Goal: Task Accomplishment & Management: Manage account settings

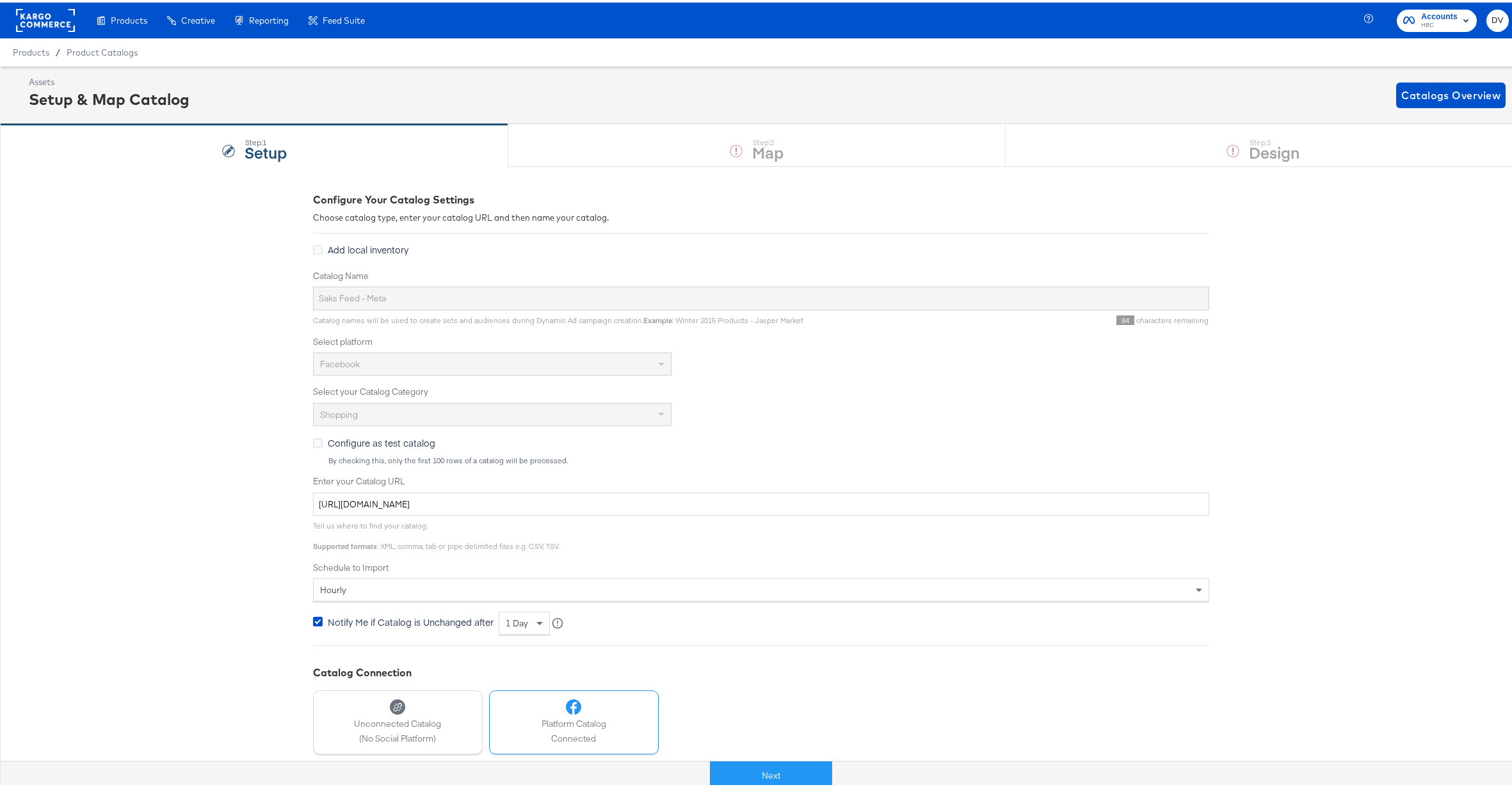
click at [61, 19] on rect at bounding box center [46, 18] width 59 height 23
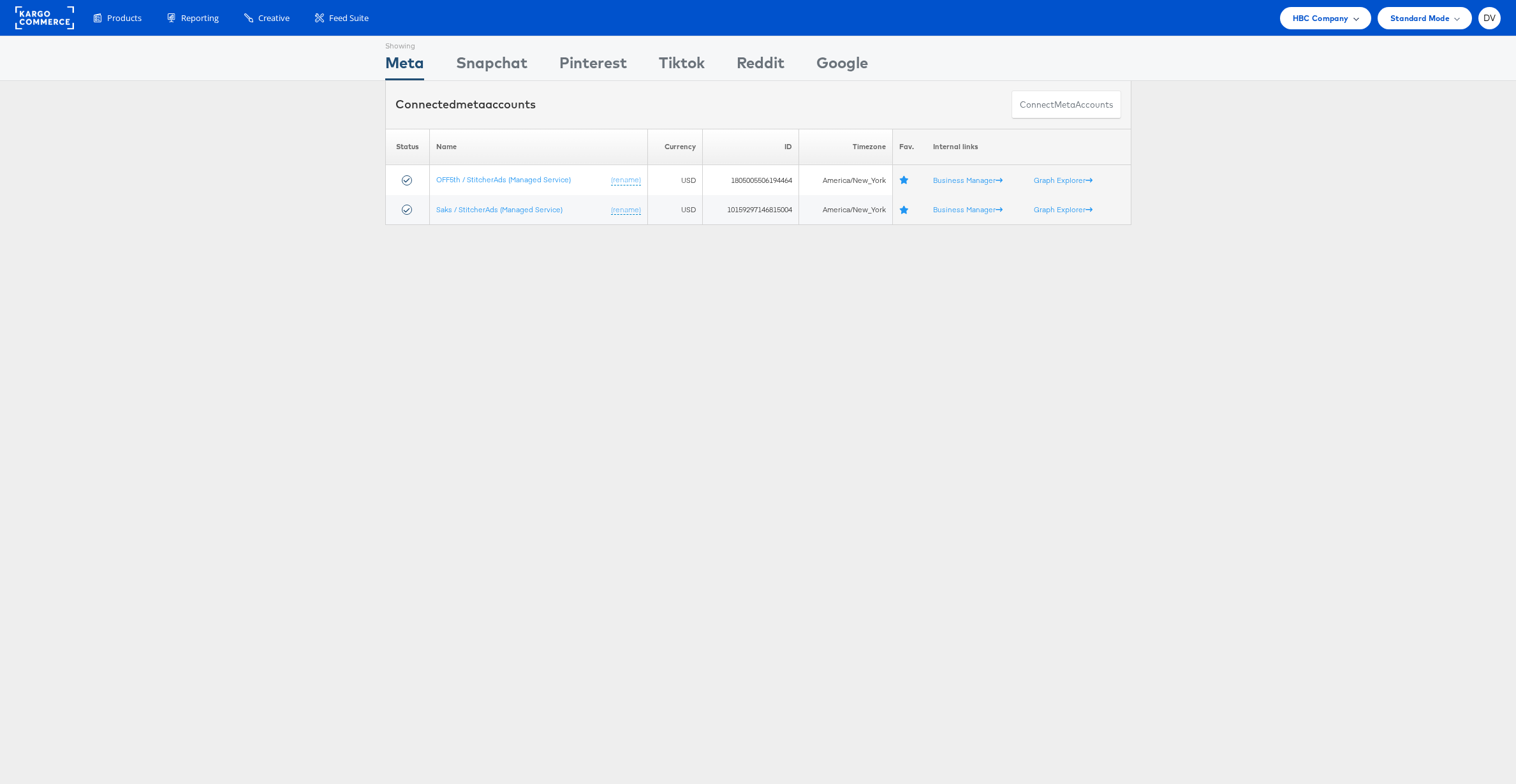
click at [1319, 18] on span "HBC Company" at bounding box center [1320, 18] width 56 height 13
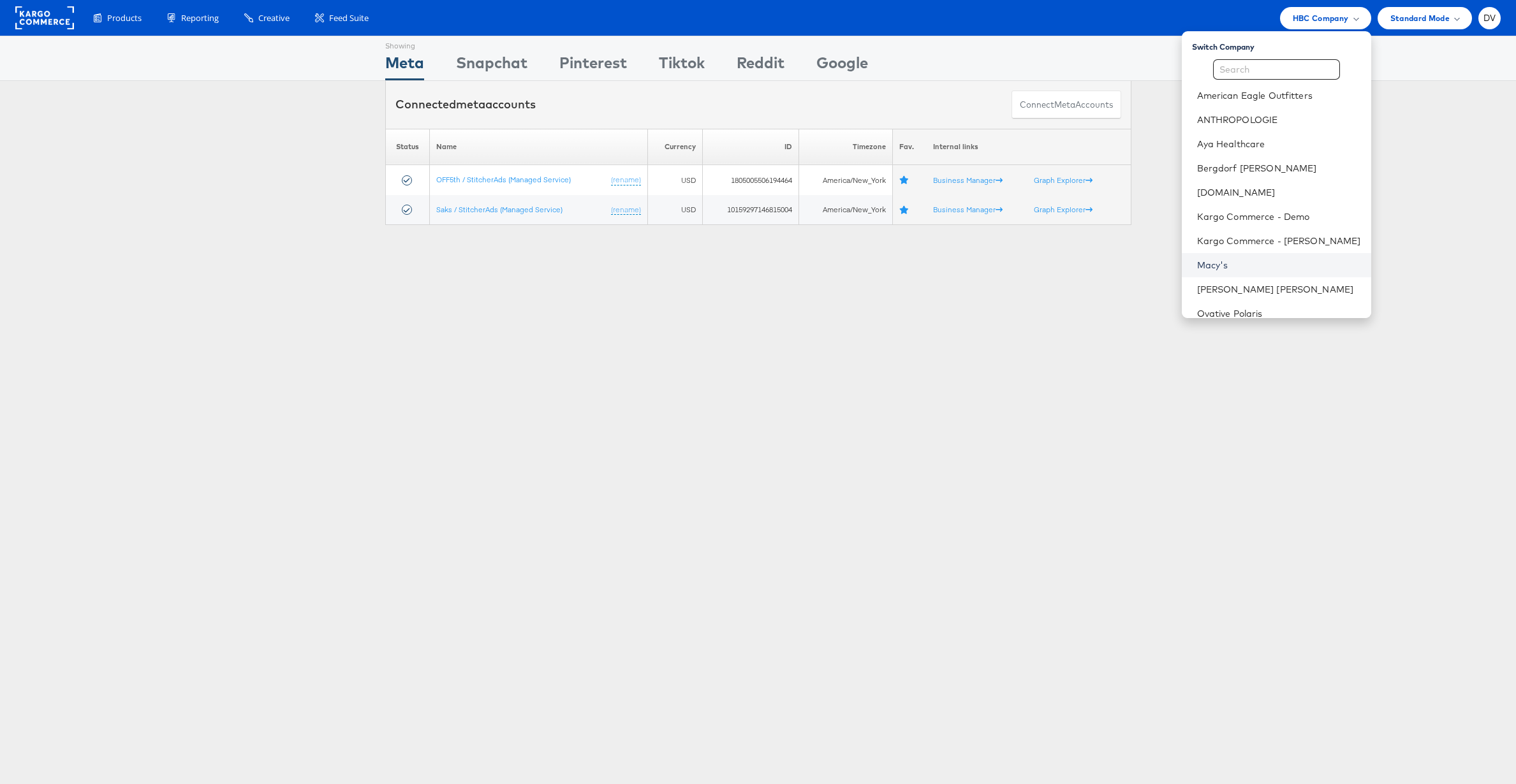
click at [1266, 263] on link "Macy's" at bounding box center [1278, 265] width 164 height 13
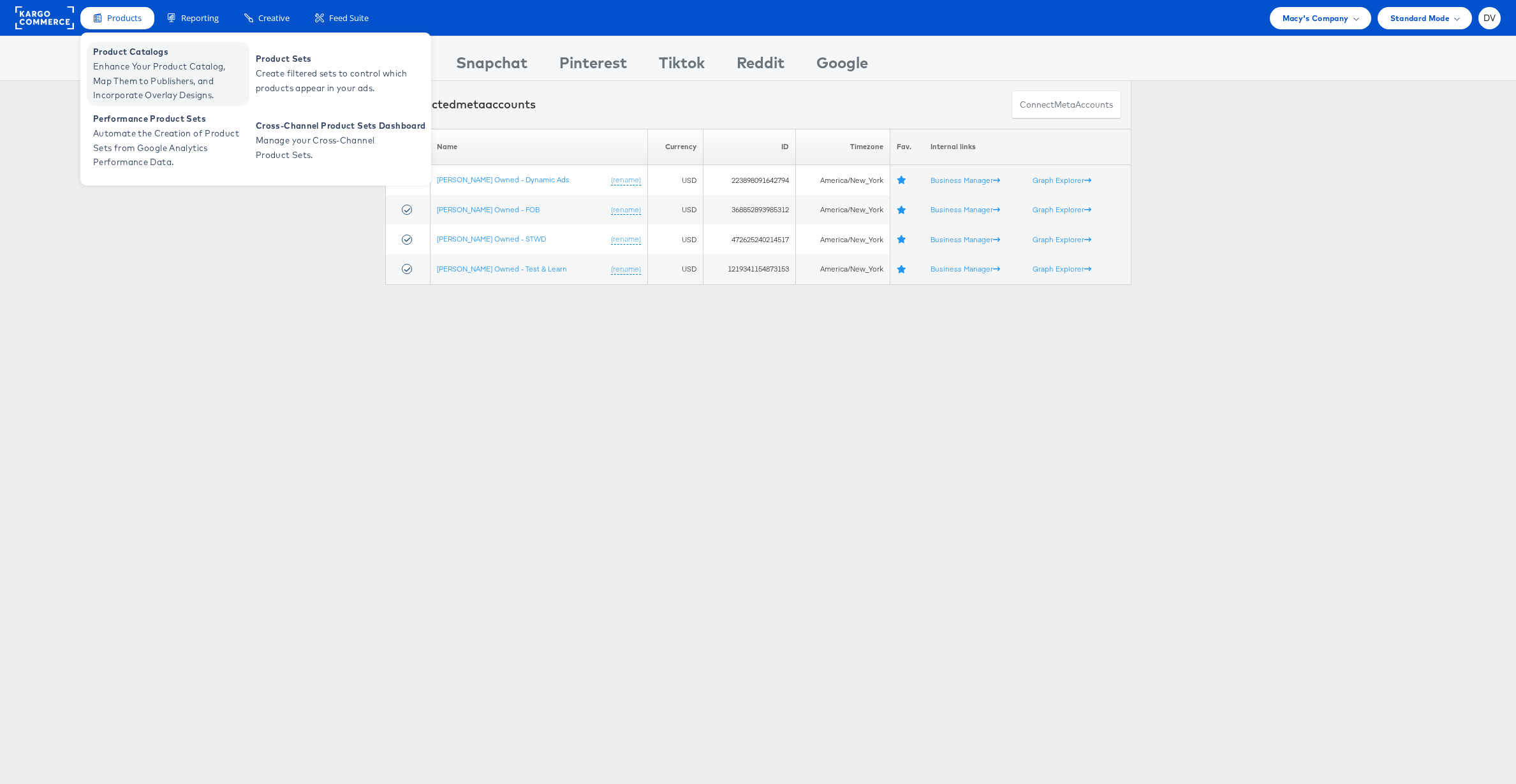
click at [138, 66] on span "Enhance Your Product Catalog, Map Them to Publishers, and Incorporate Overlay D…" at bounding box center [170, 82] width 153 height 44
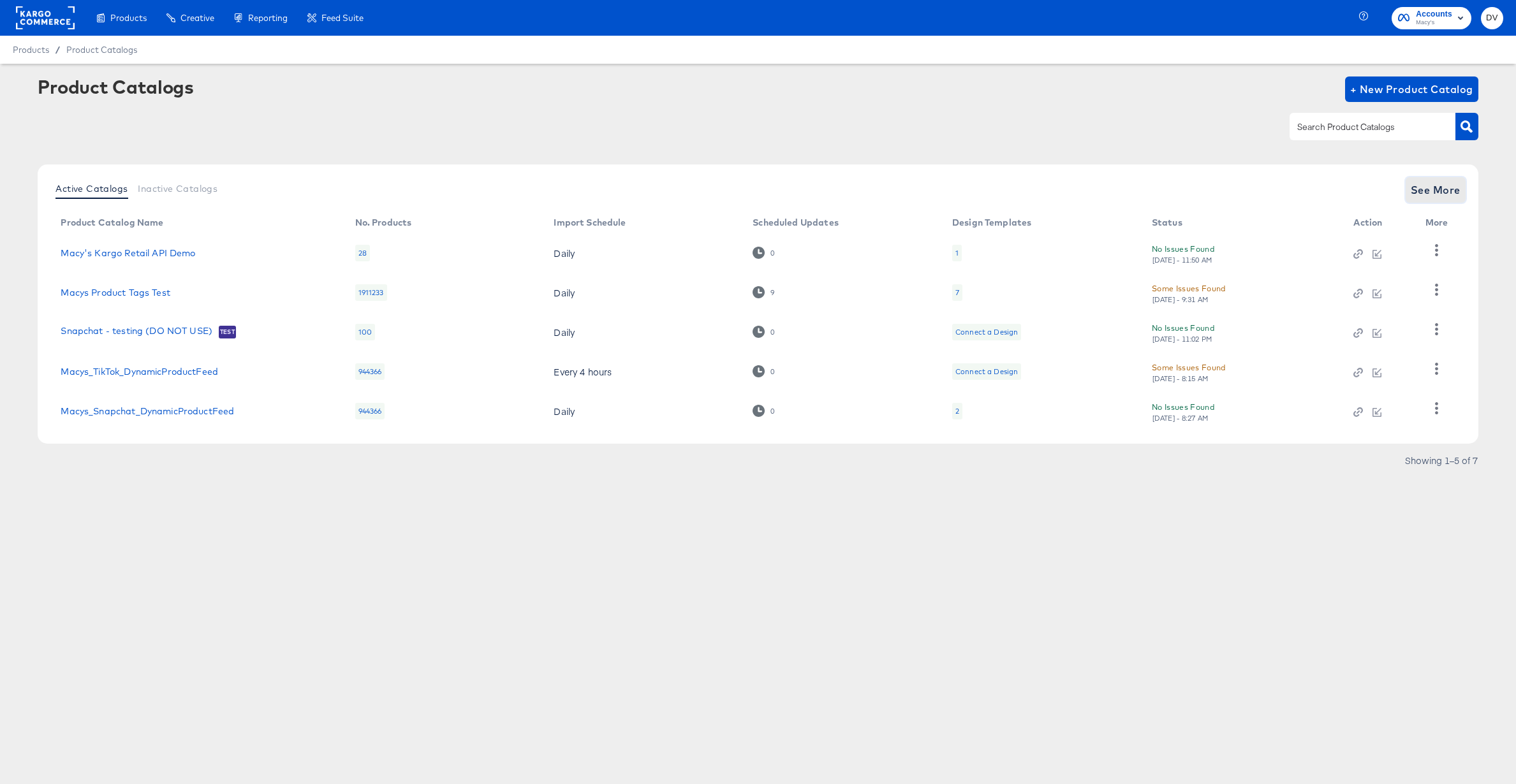
click at [1415, 186] on span "See More" at bounding box center [1435, 190] width 50 height 18
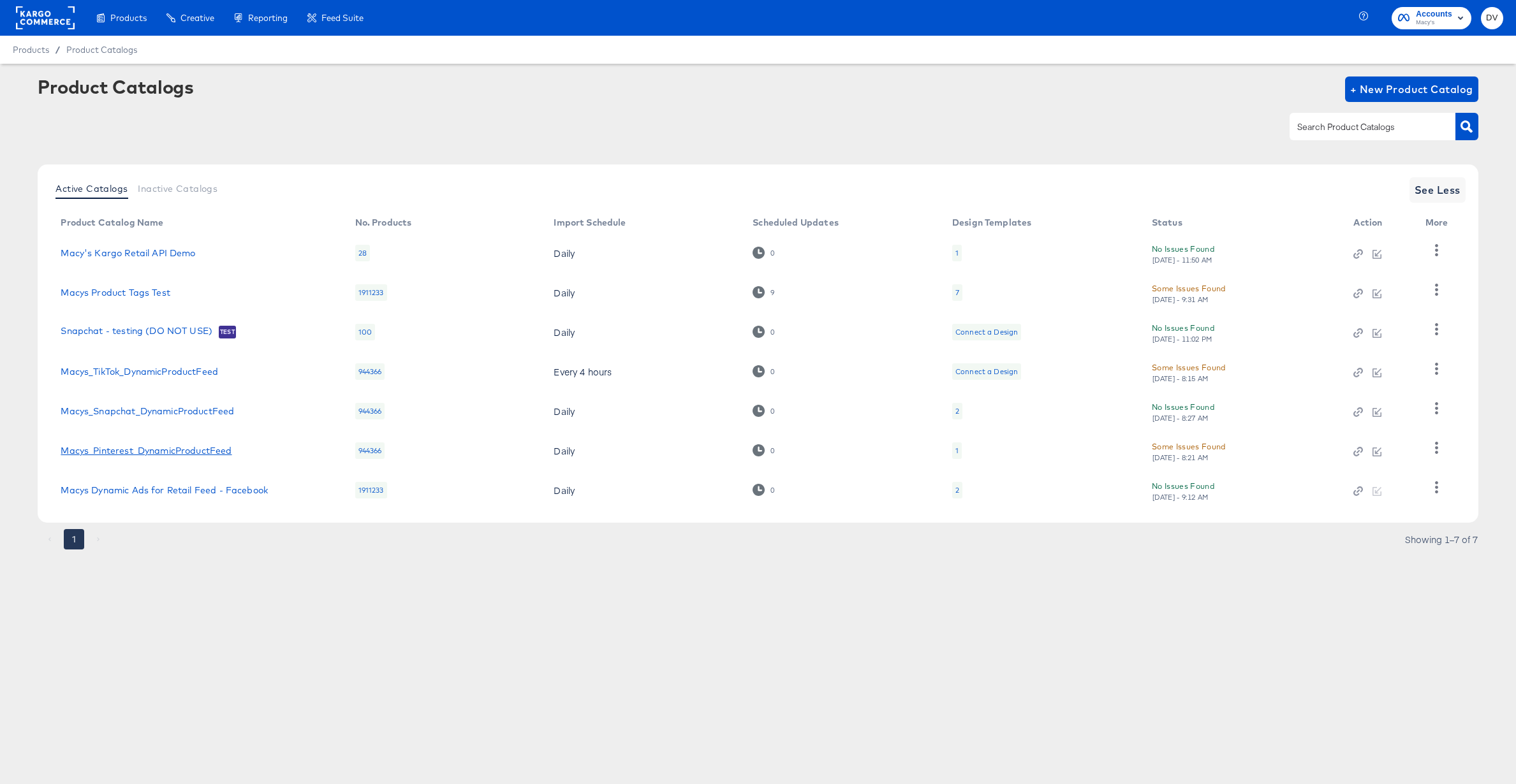
click at [159, 450] on link "Macys_Pinterest_DynamicProductFeed" at bounding box center [145, 450] width 171 height 10
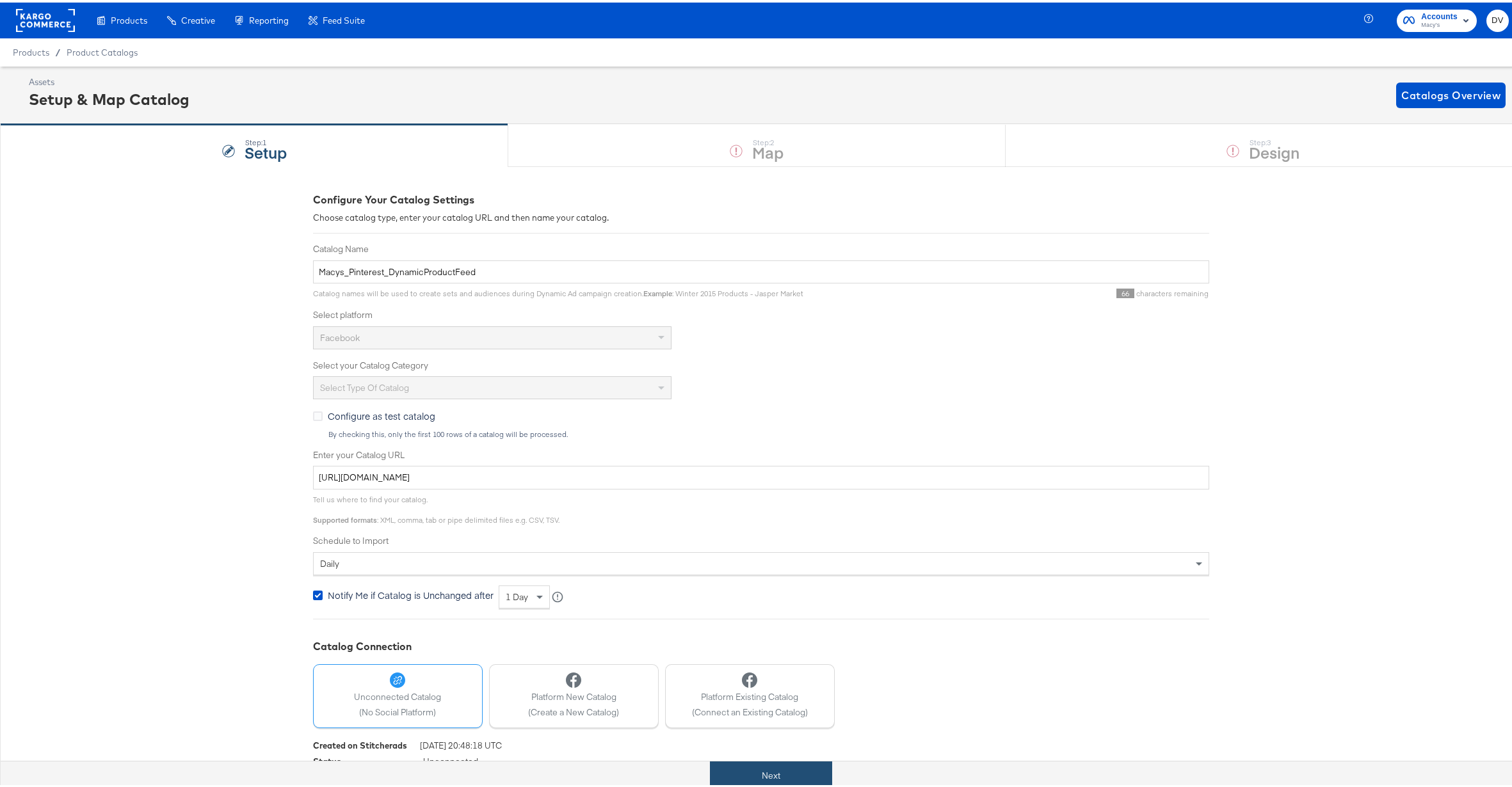
click at [807, 763] on button "Next" at bounding box center [771, 774] width 122 height 29
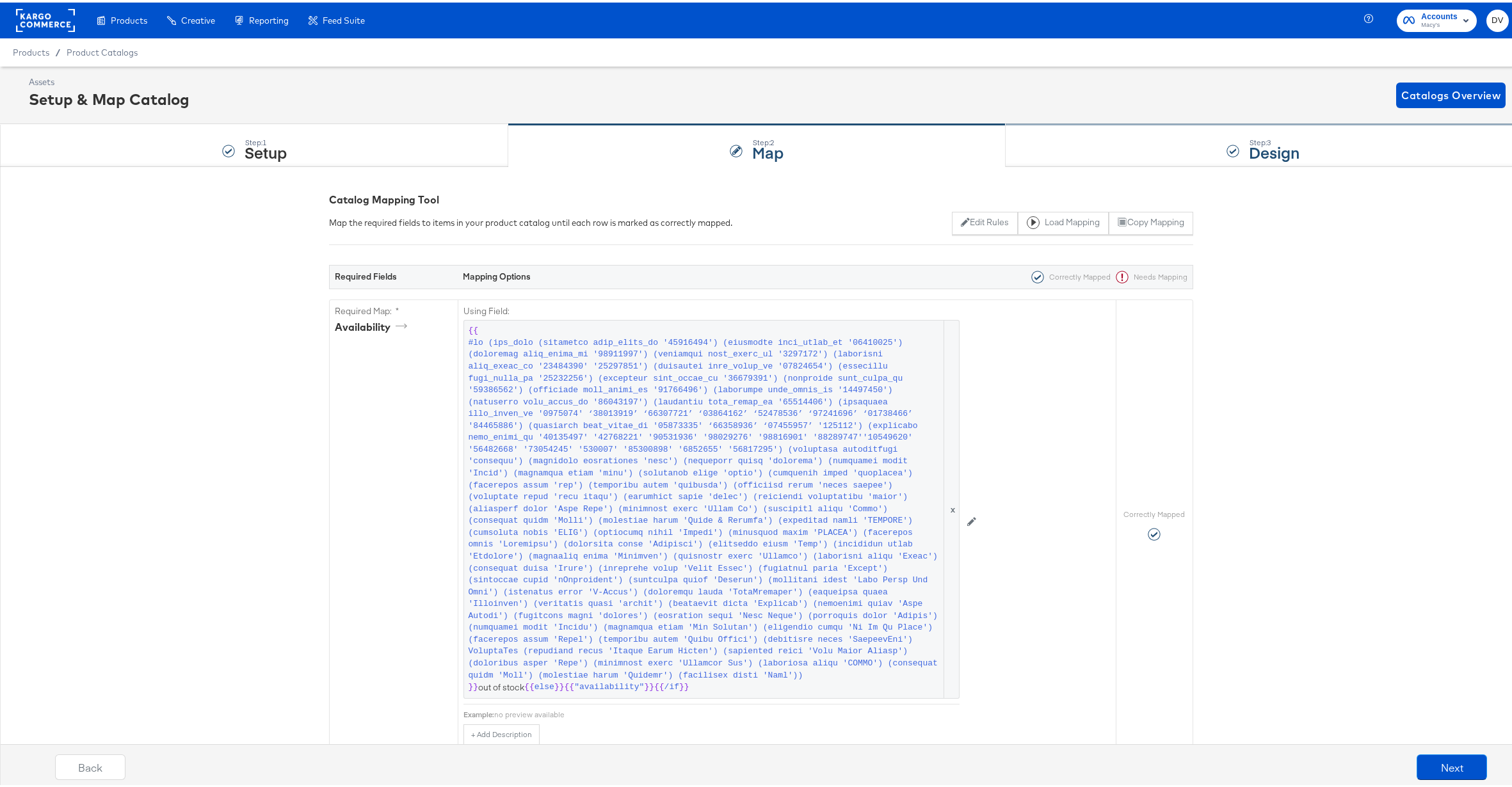
click at [1066, 137] on div "Step: 3 Design" at bounding box center [1264, 143] width 516 height 42
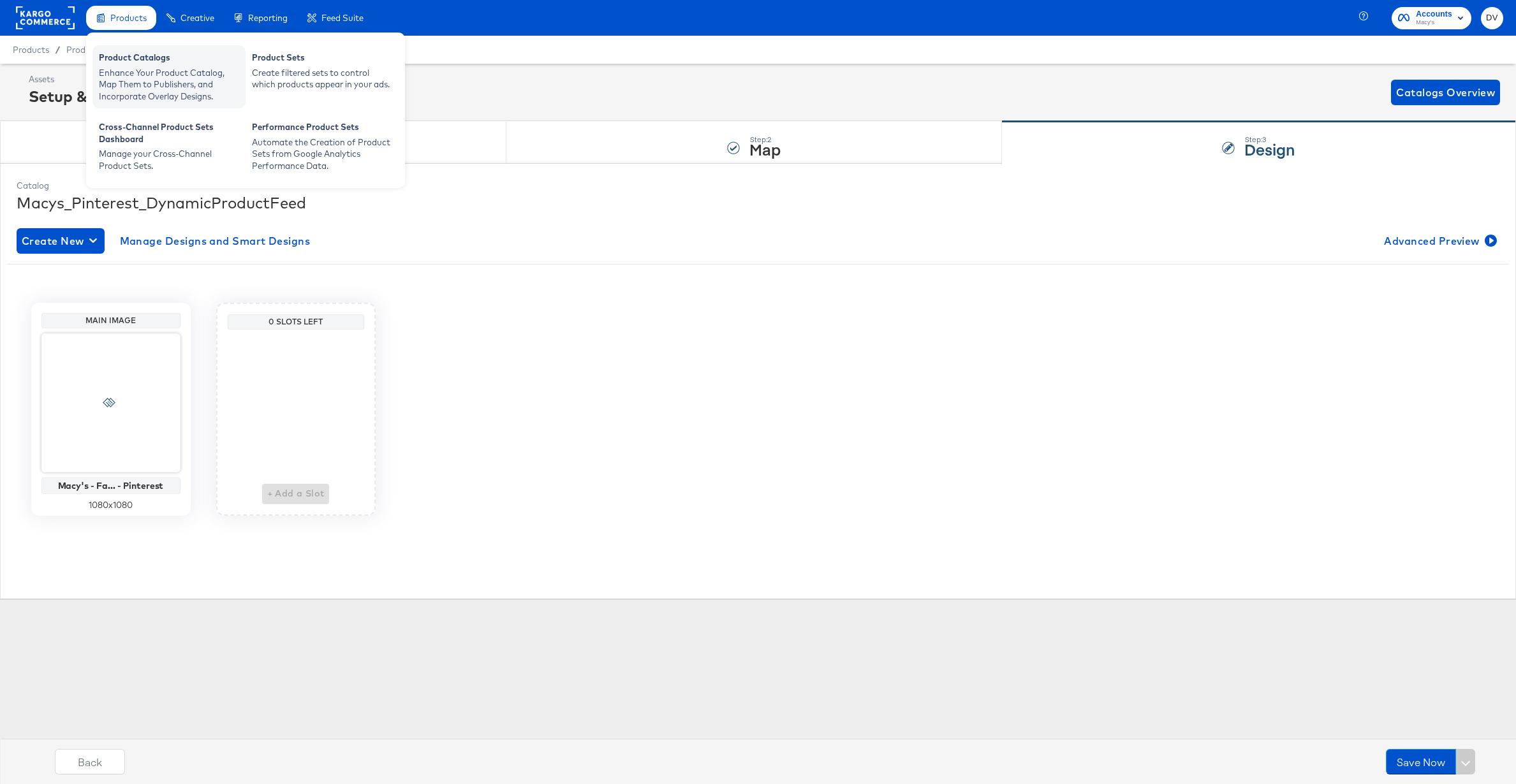
click at [118, 54] on div "Product Catalogs" at bounding box center [169, 59] width 140 height 15
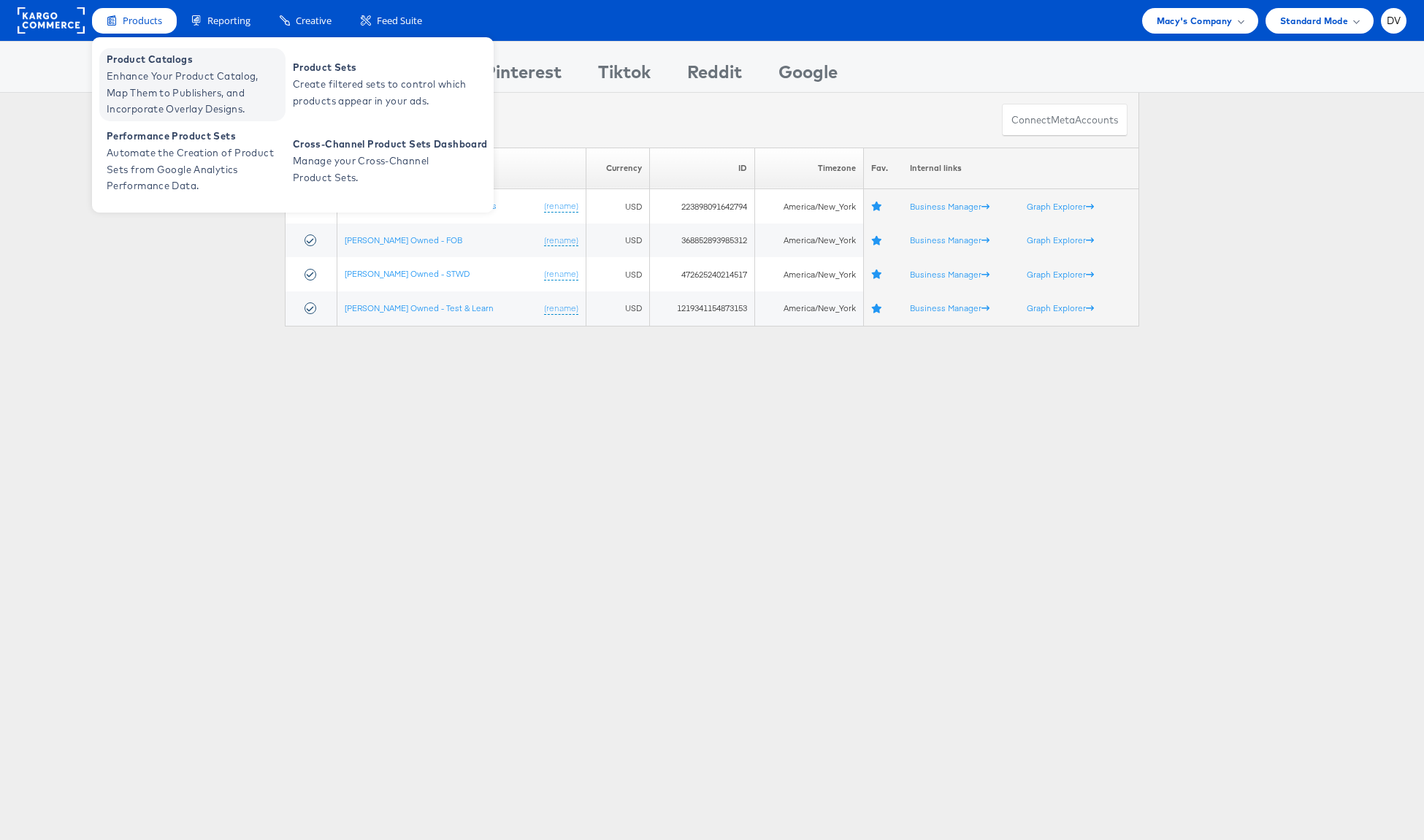
click at [137, 56] on span "Product Catalogs" at bounding box center [194, 59] width 175 height 16
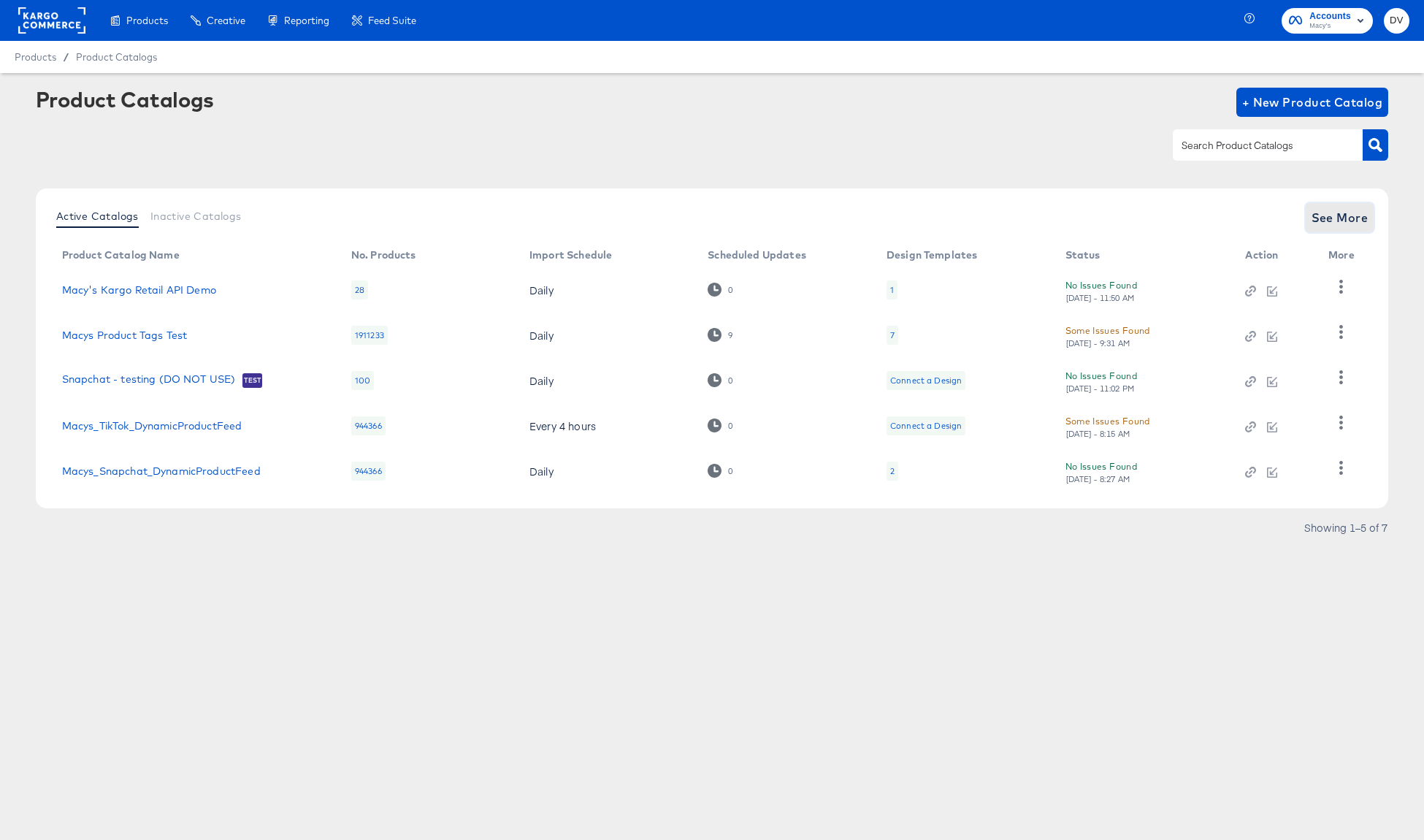
click at [1334, 219] on span "See More" at bounding box center [1339, 217] width 57 height 20
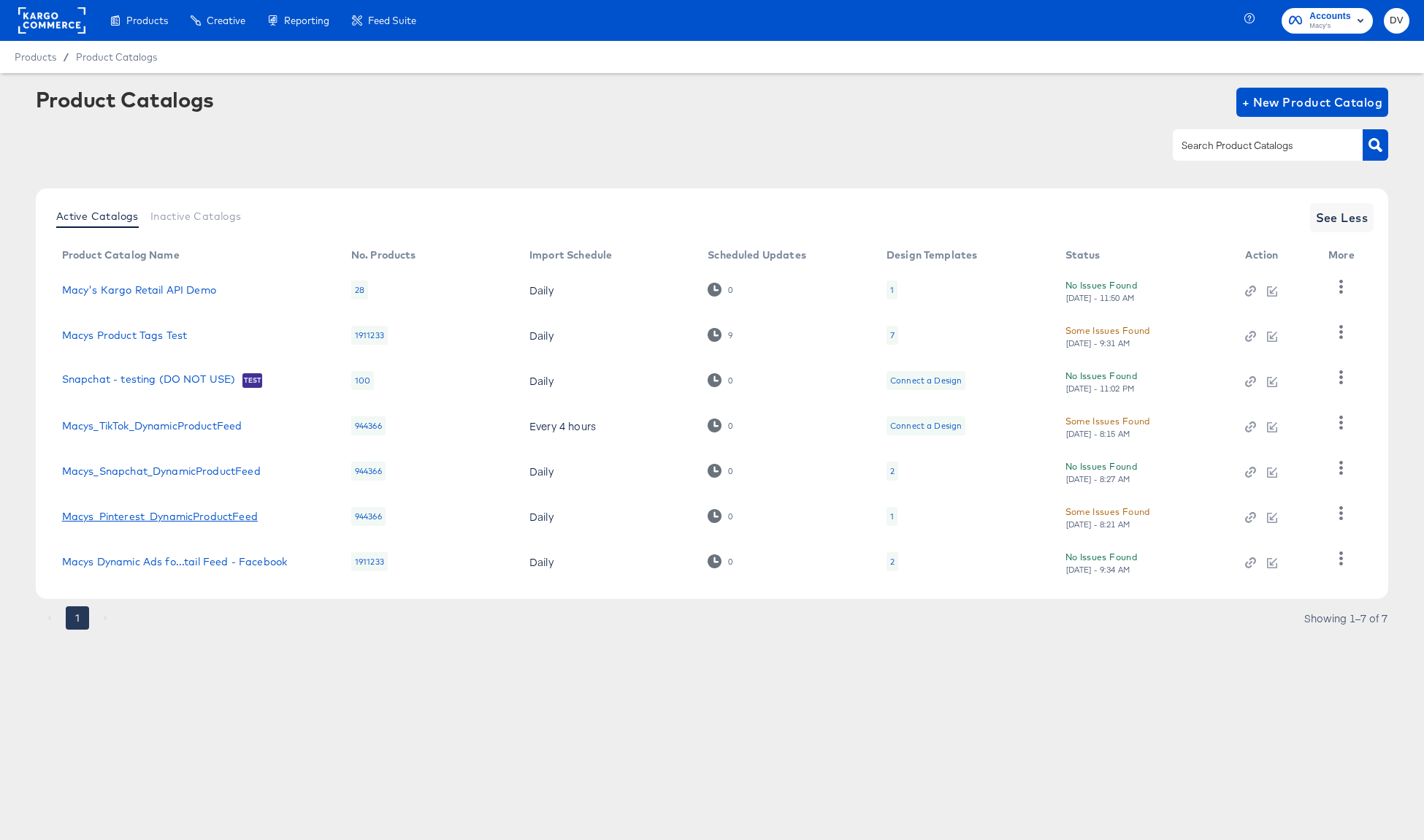
click at [157, 521] on link "Macys_Pinterest_DynamicProductFeed" at bounding box center [160, 516] width 195 height 12
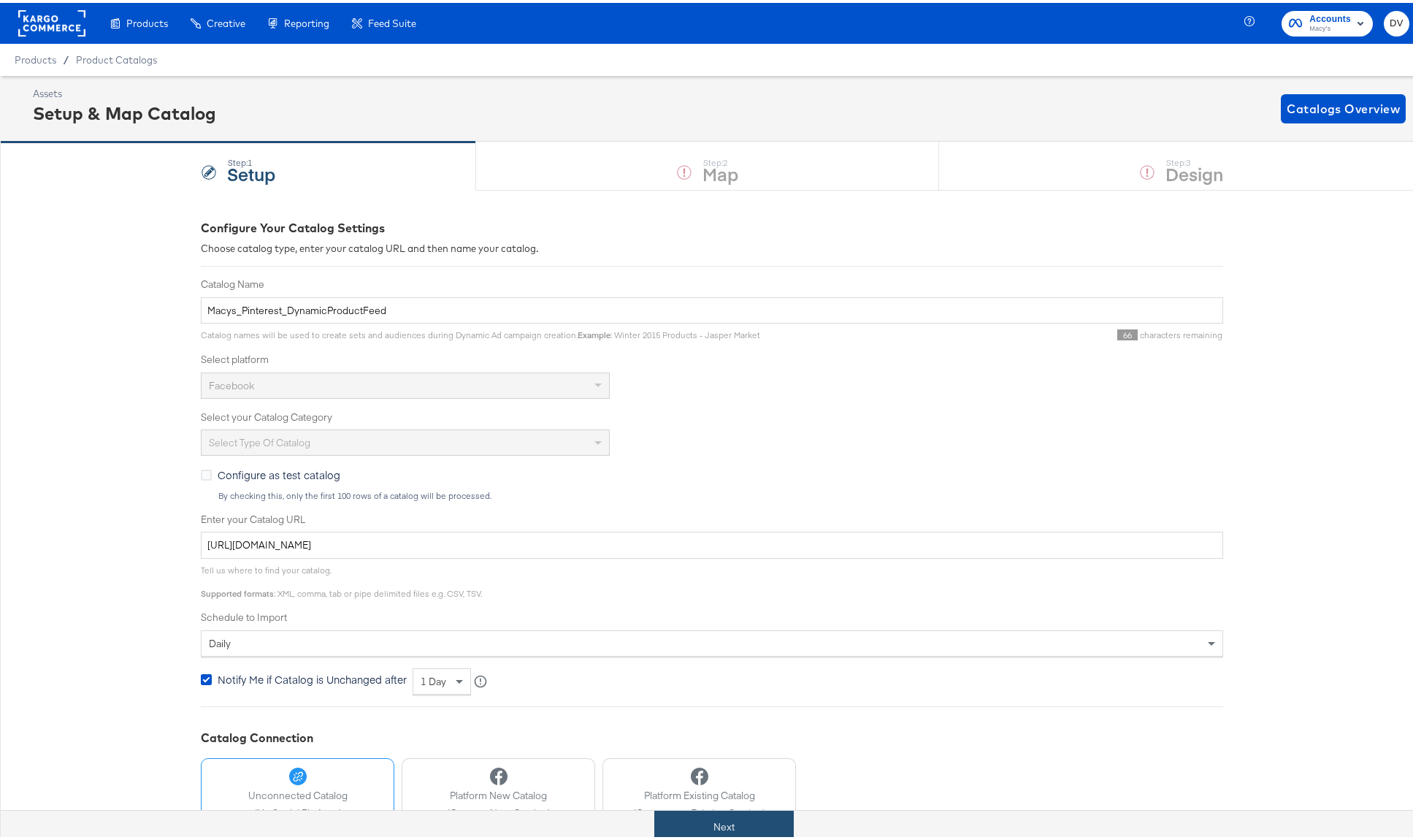
click at [729, 813] on button "Next" at bounding box center [724, 824] width 140 height 33
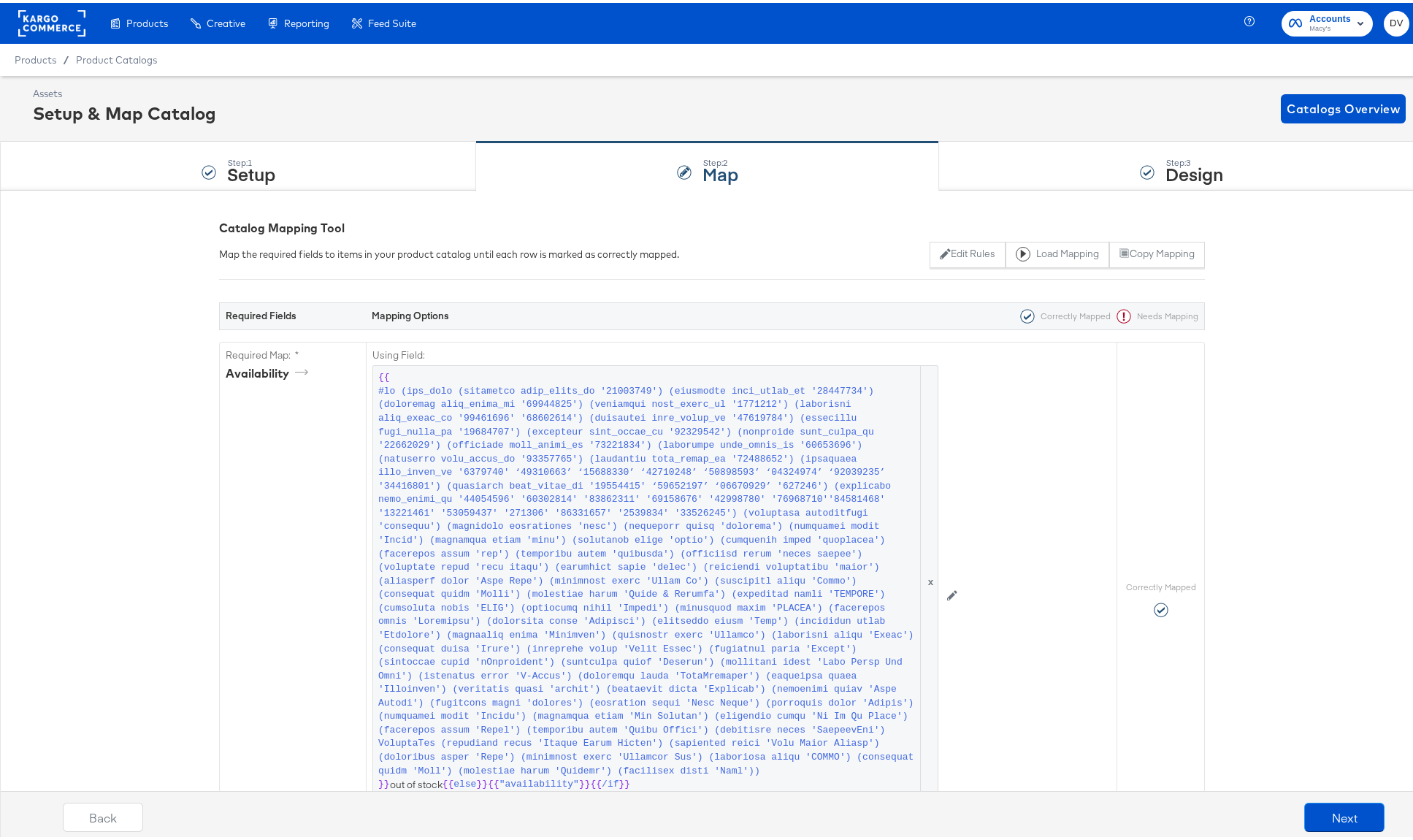
click at [1087, 156] on div "Step: 3 Design" at bounding box center [1182, 164] width 485 height 48
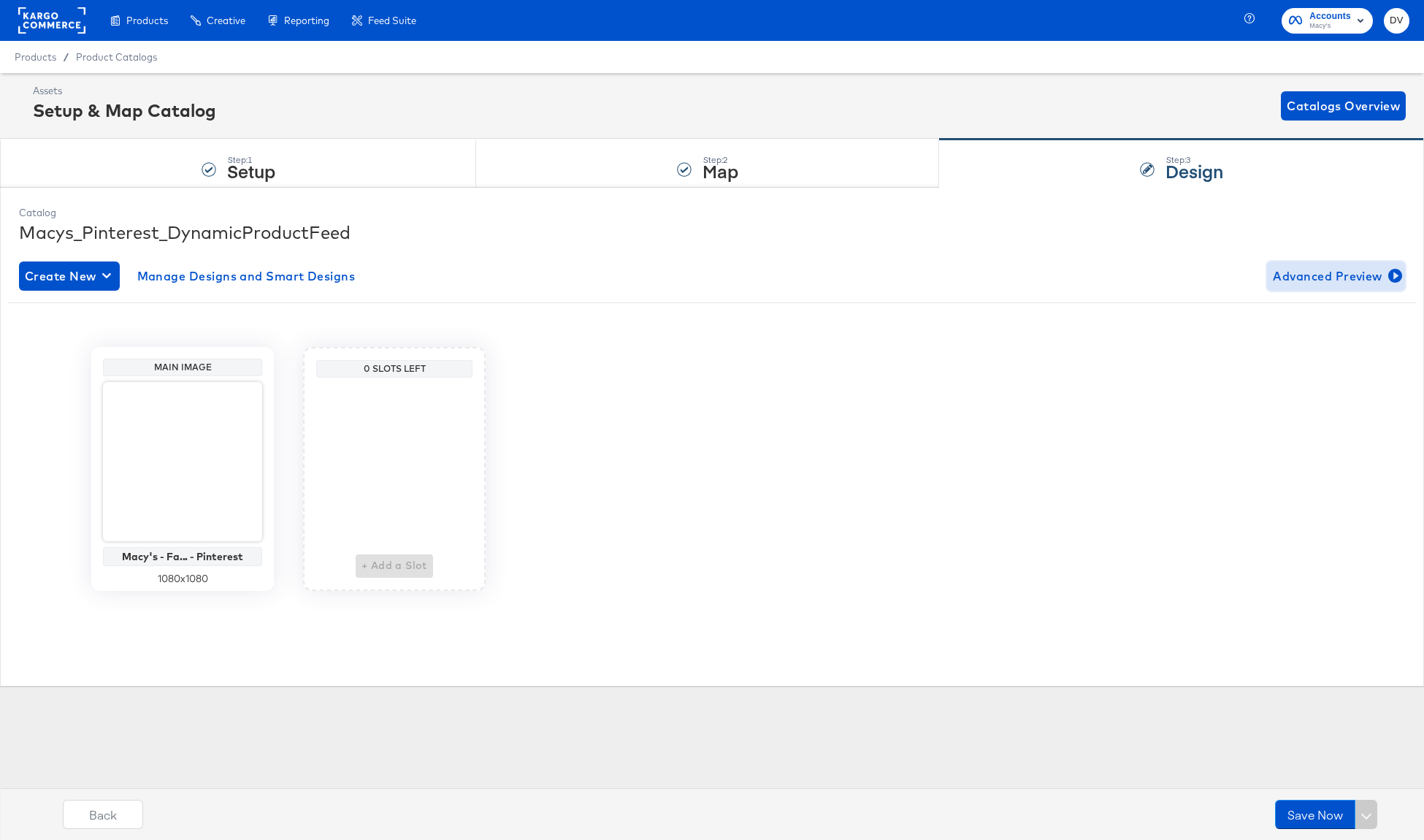
click at [1339, 267] on span "Advanced Preview" at bounding box center [1335, 275] width 126 height 20
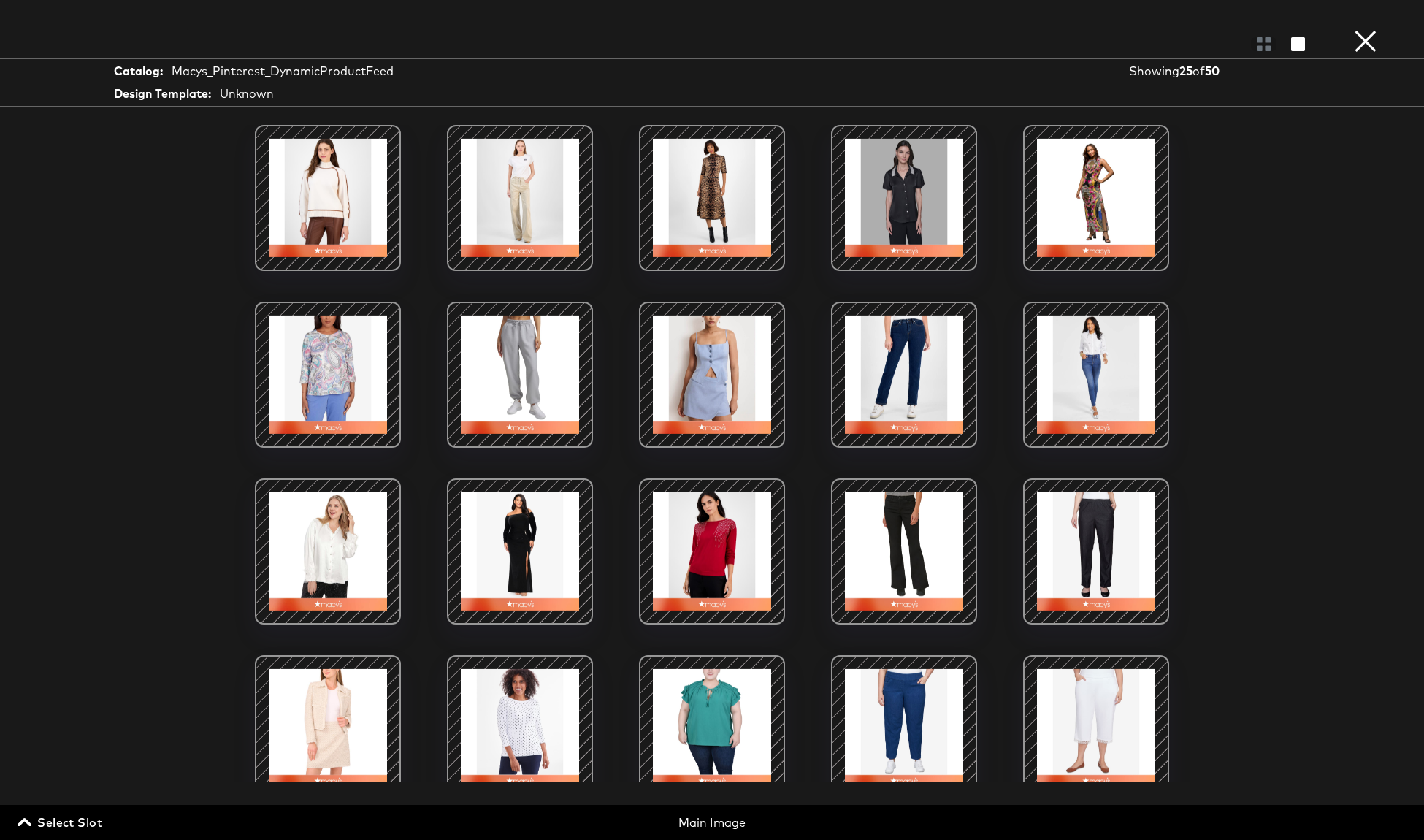
scroll to position [267, 0]
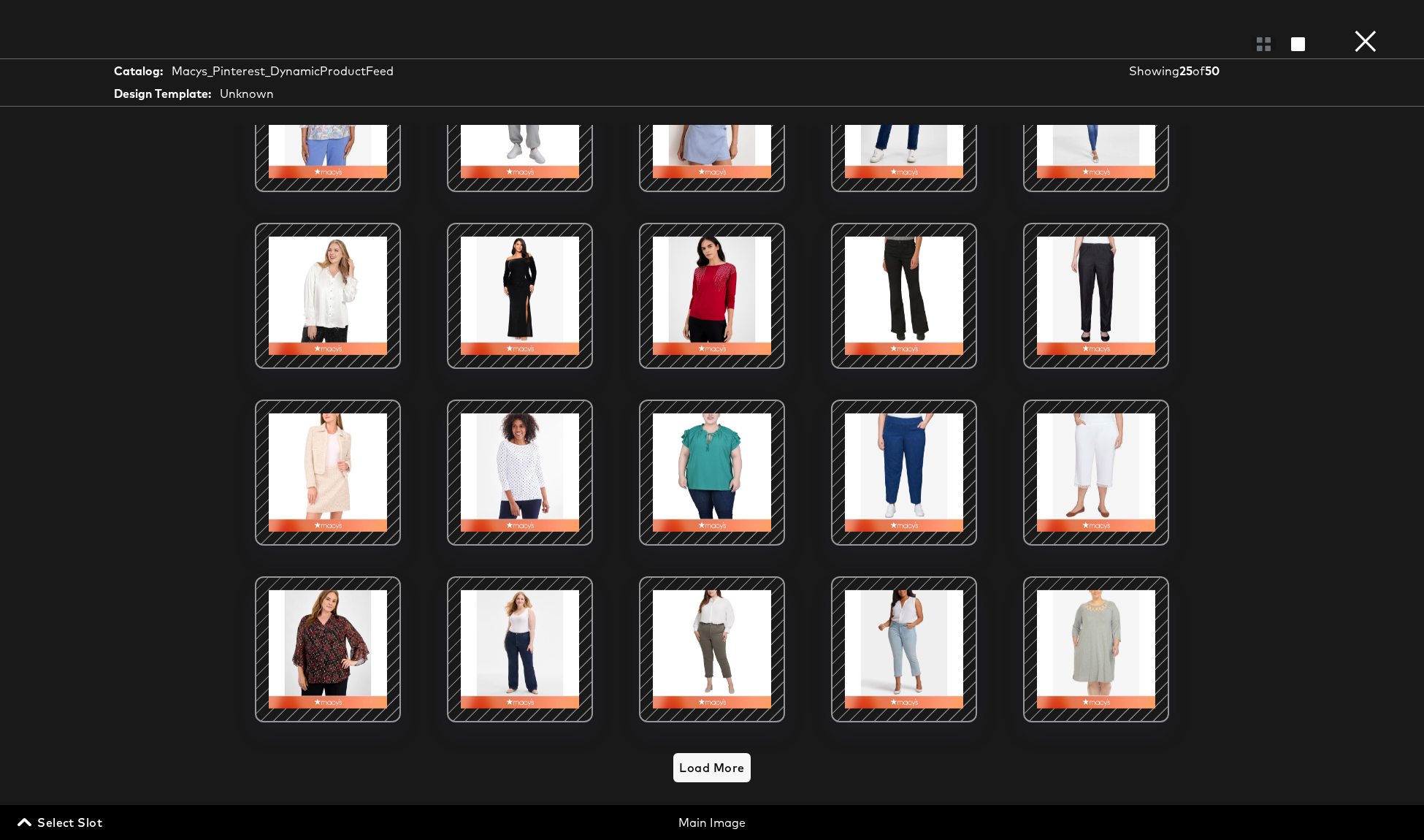
click at [338, 424] on div at bounding box center [327, 471] width 124 height 124
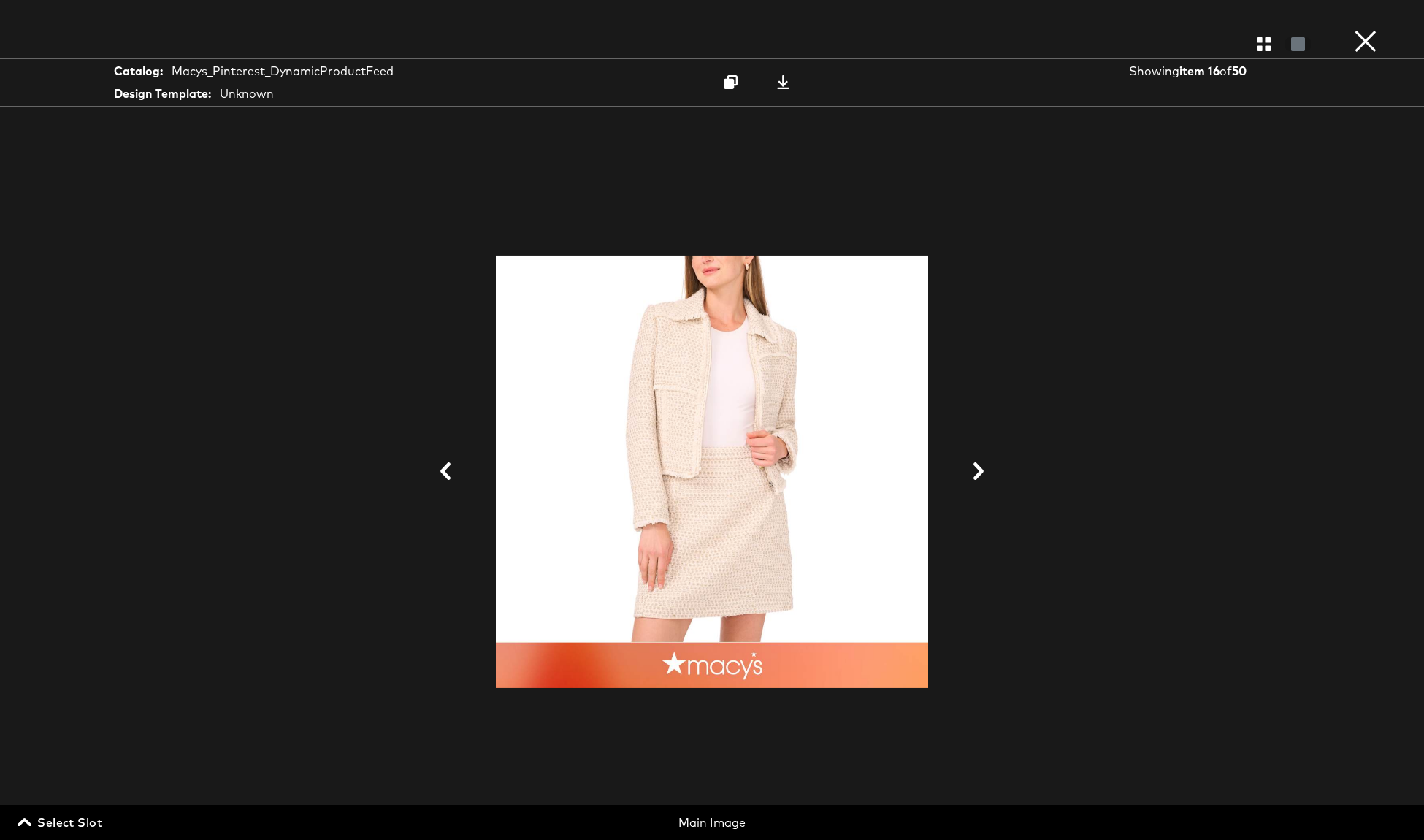
click at [1370, 29] on button "×" at bounding box center [1365, 14] width 29 height 29
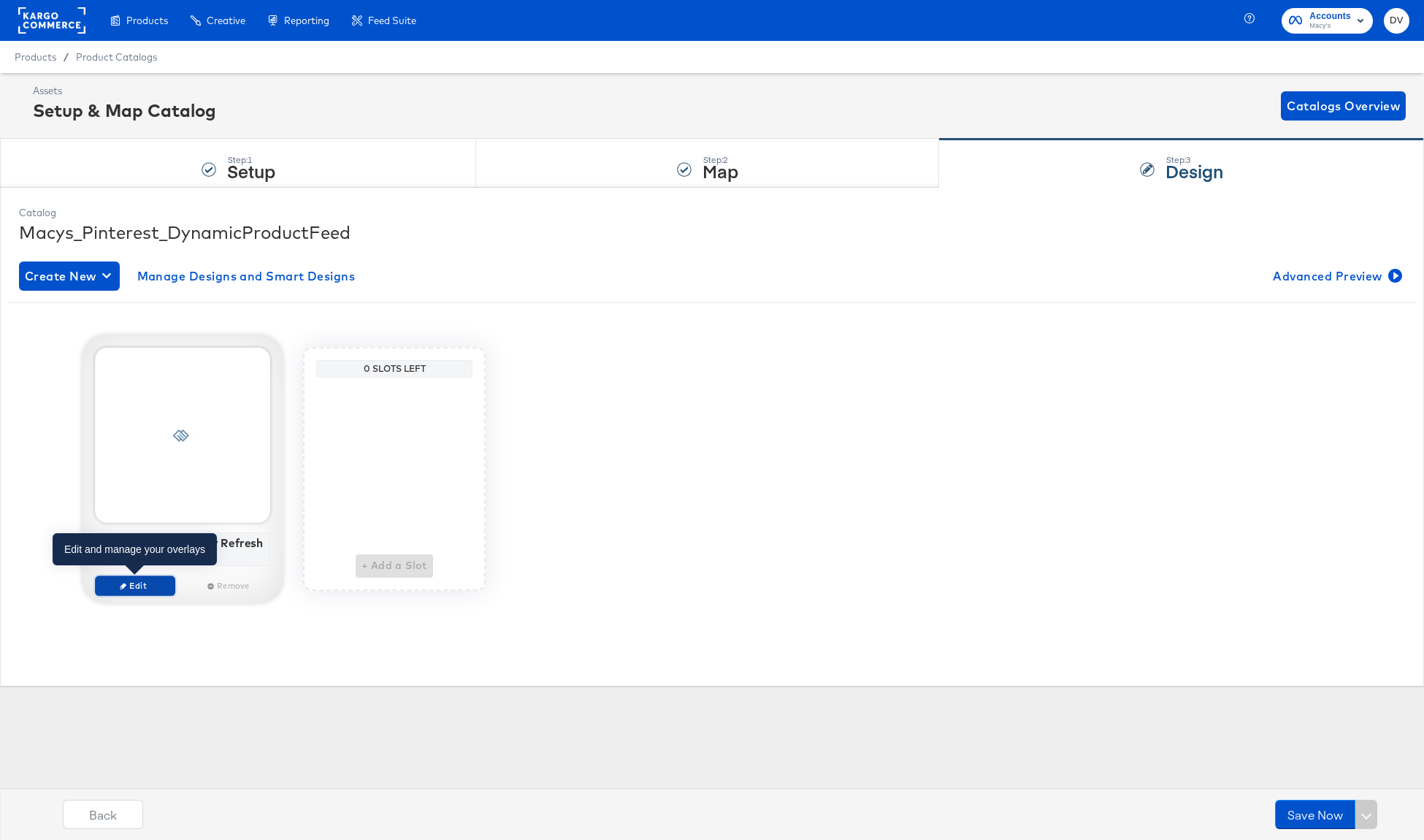
click at [156, 581] on span "Edit" at bounding box center [135, 585] width 67 height 11
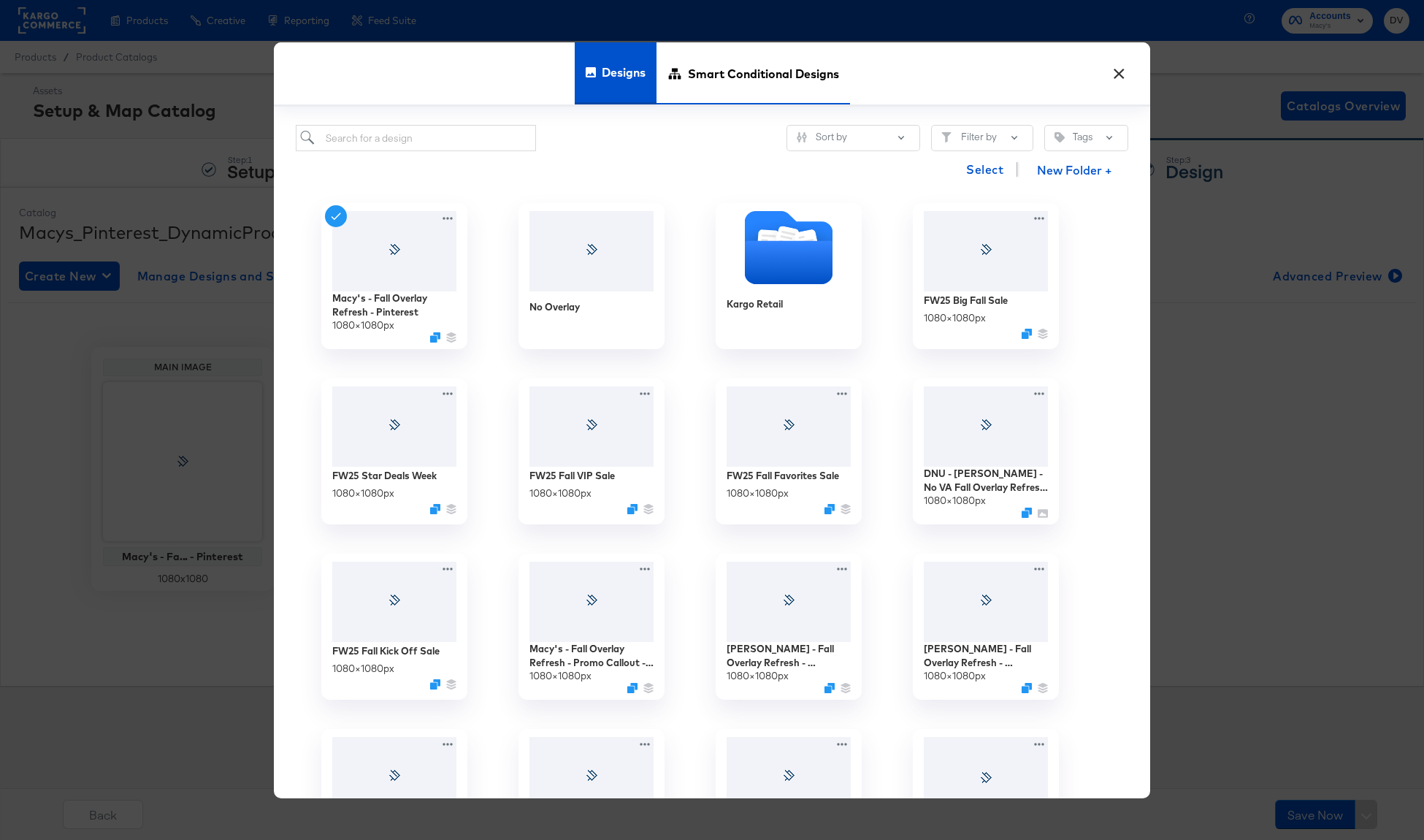
click at [707, 88] on span "Smart Conditional Designs" at bounding box center [763, 72] width 151 height 64
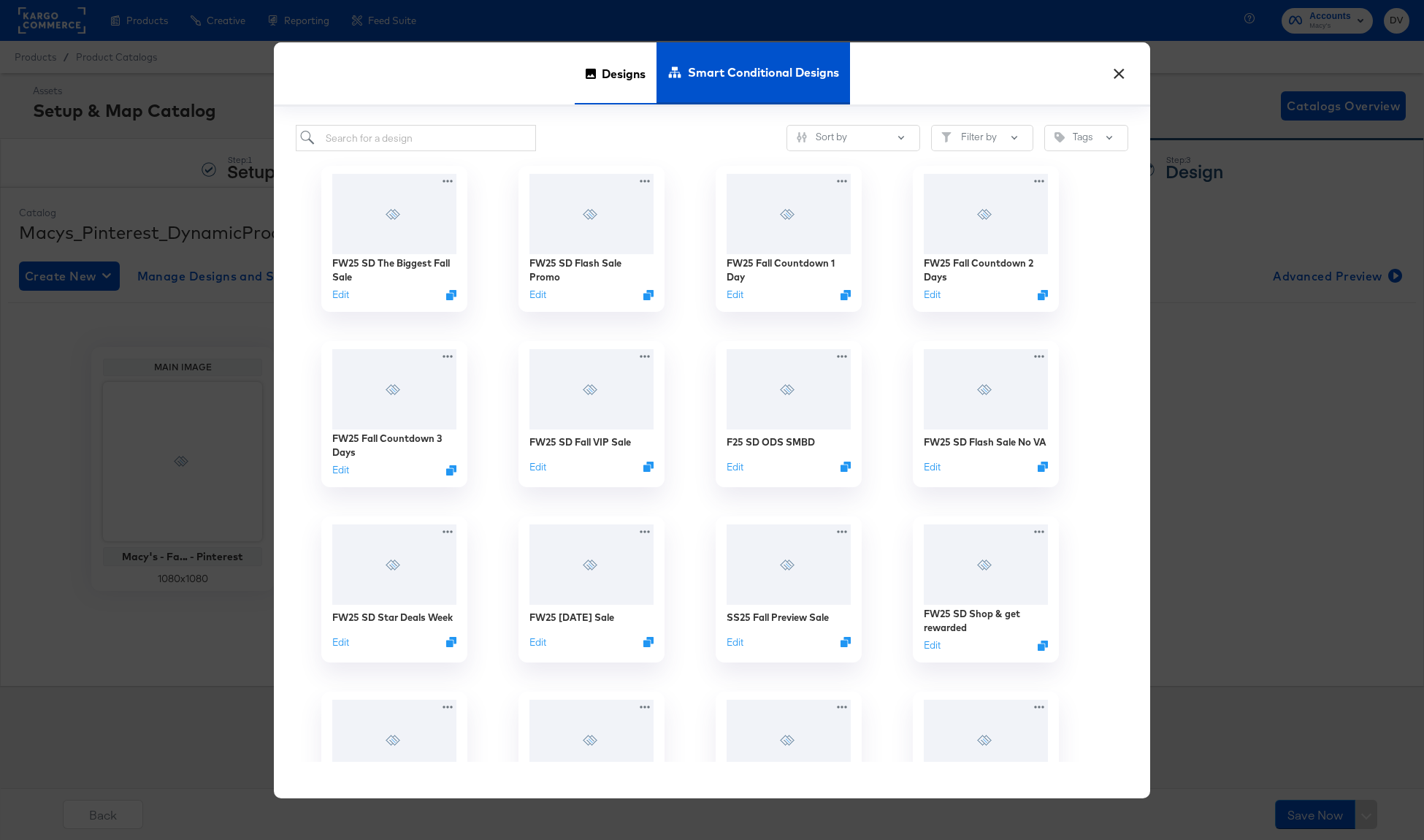
click at [625, 81] on span "Designs" at bounding box center [623, 72] width 44 height 64
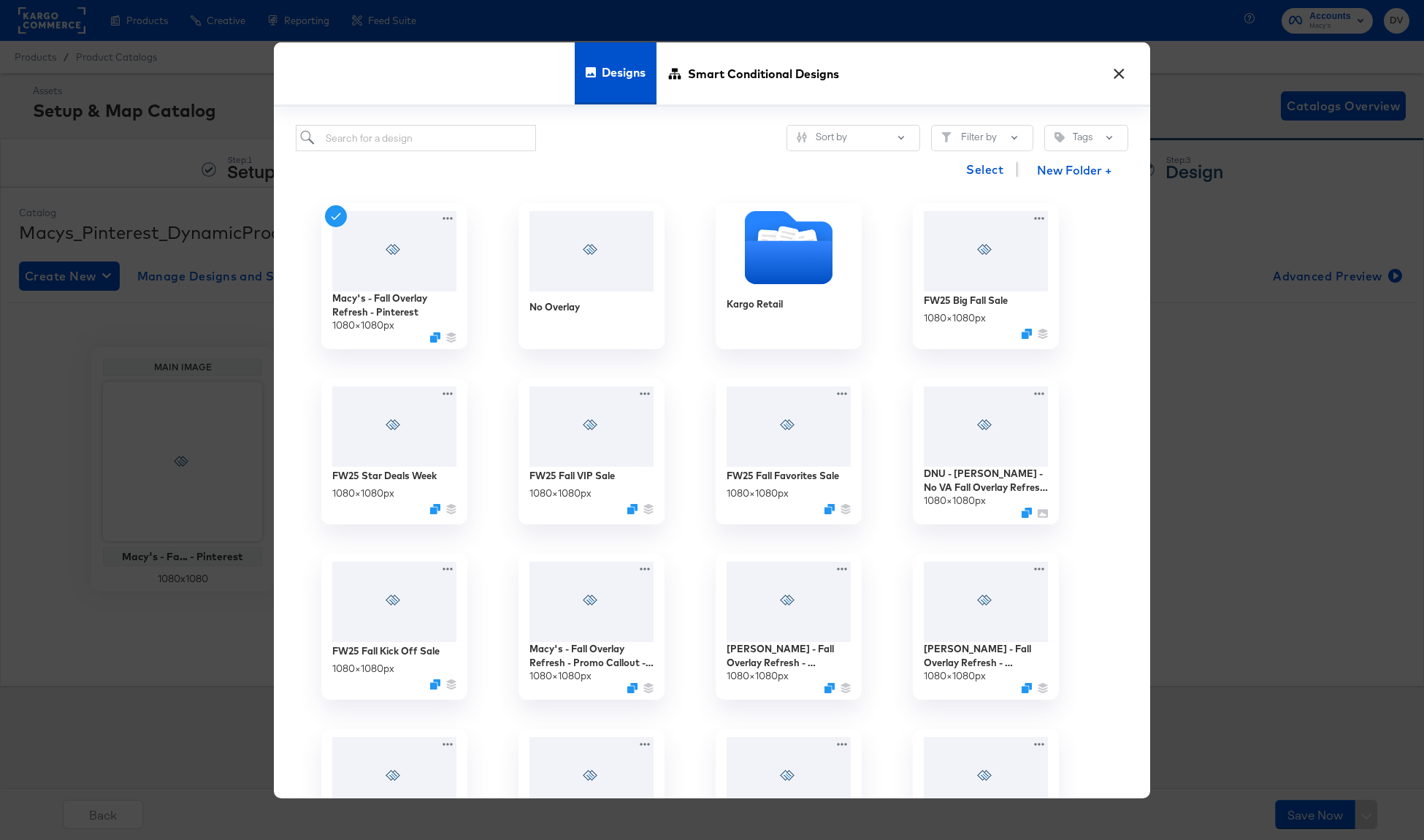
click at [1123, 72] on button "×" at bounding box center [1118, 69] width 26 height 26
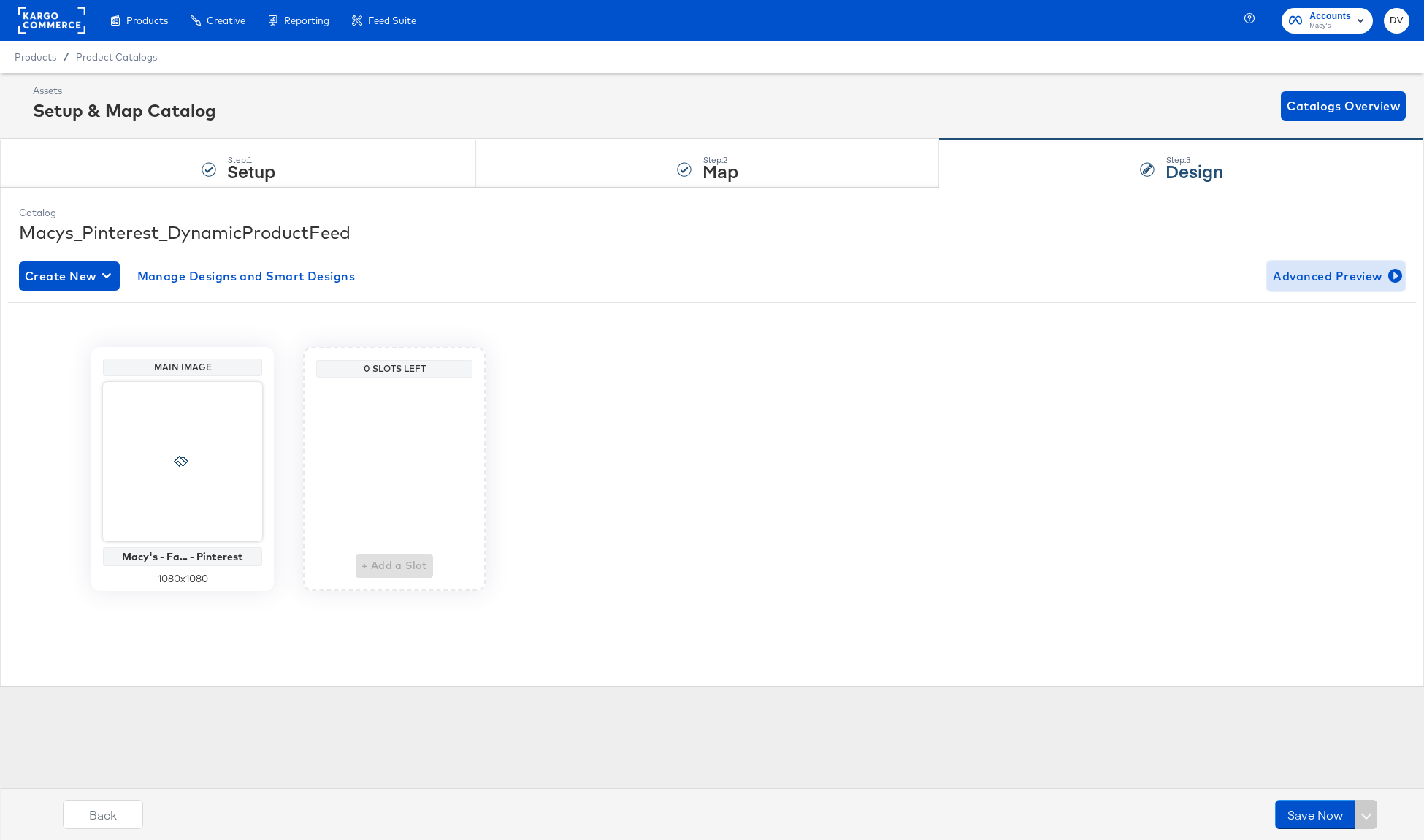
click at [1299, 277] on span "Advanced Preview" at bounding box center [1335, 275] width 126 height 20
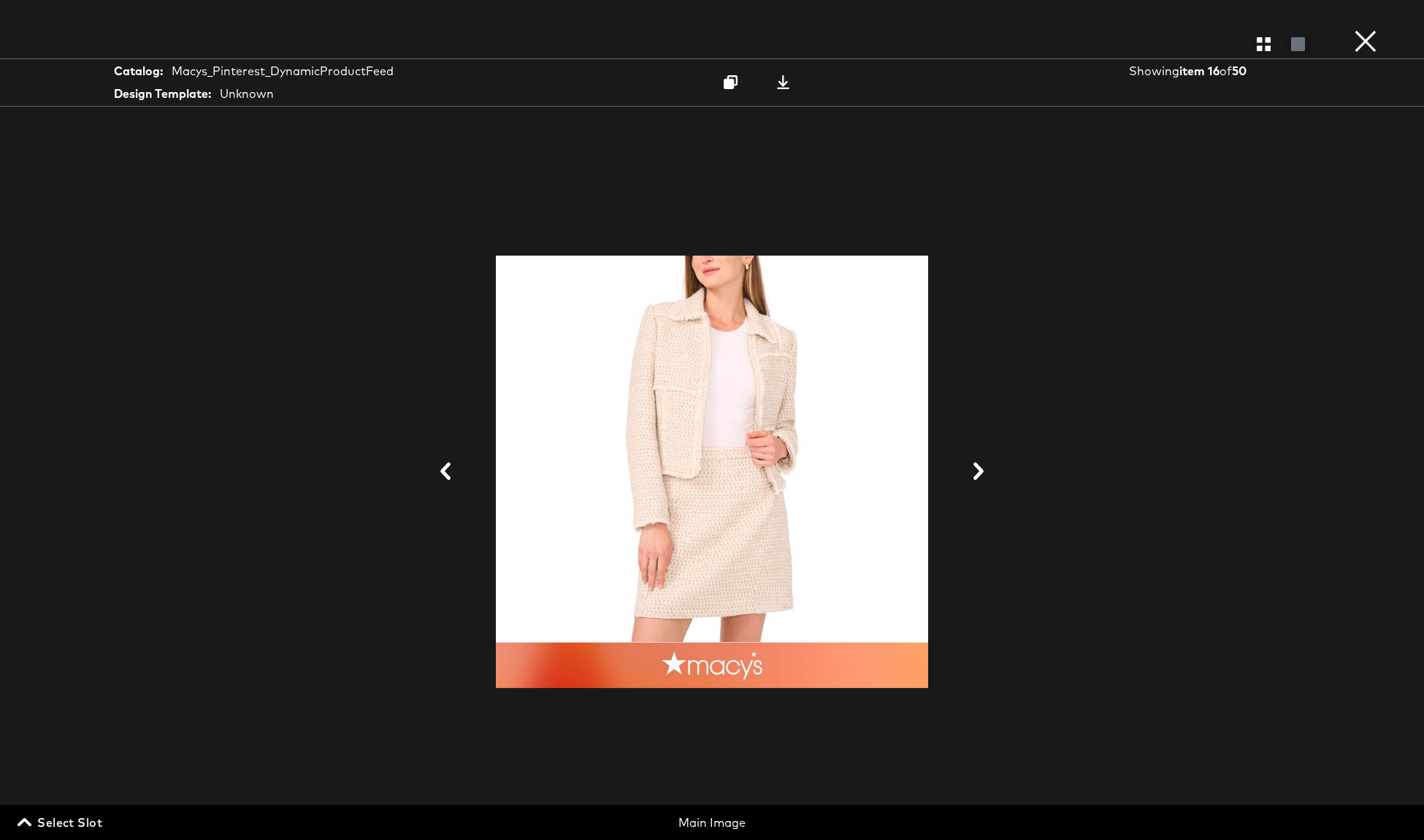
click at [1358, 29] on button "×" at bounding box center [1365, 14] width 29 height 29
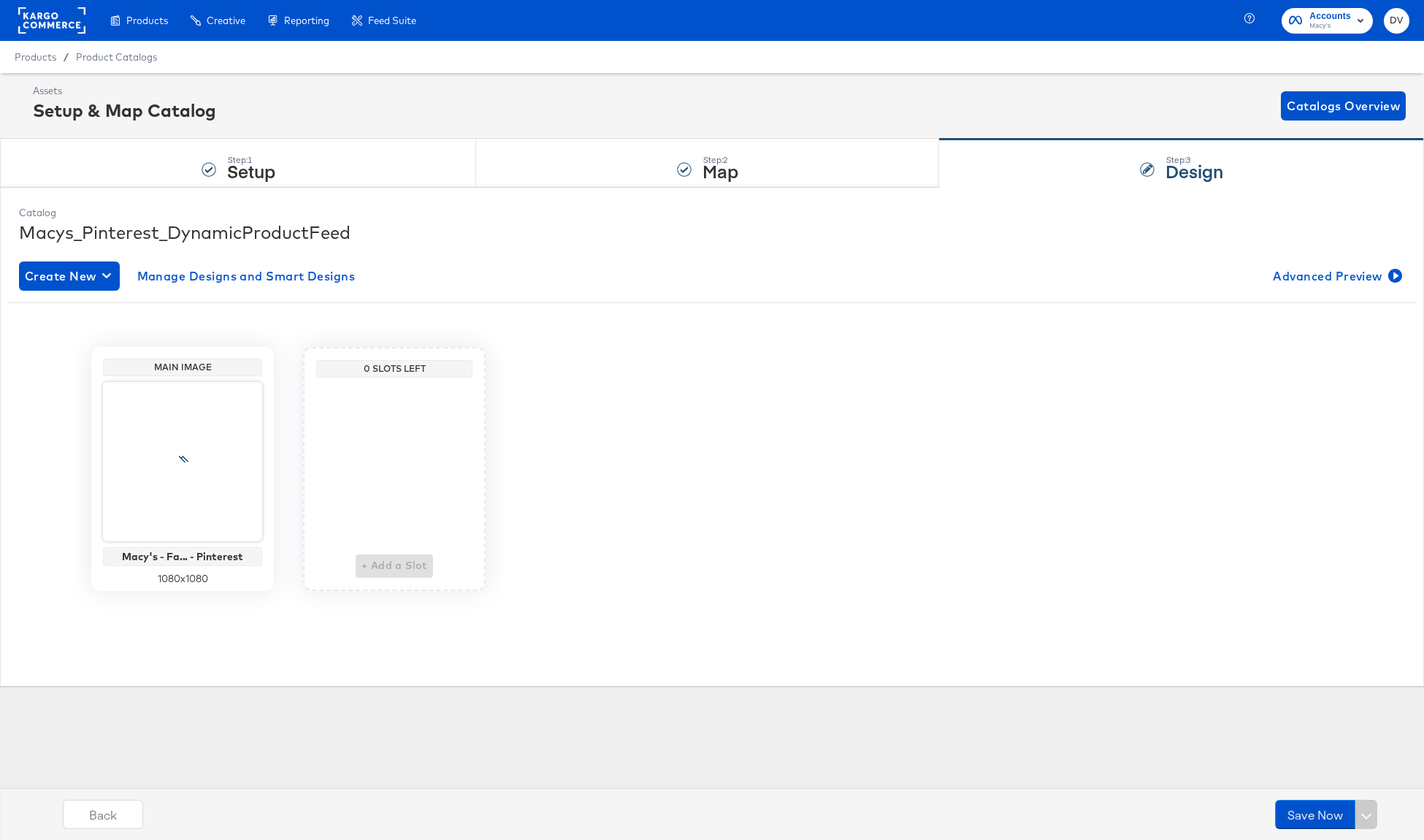
click at [71, 16] on rect at bounding box center [52, 20] width 67 height 26
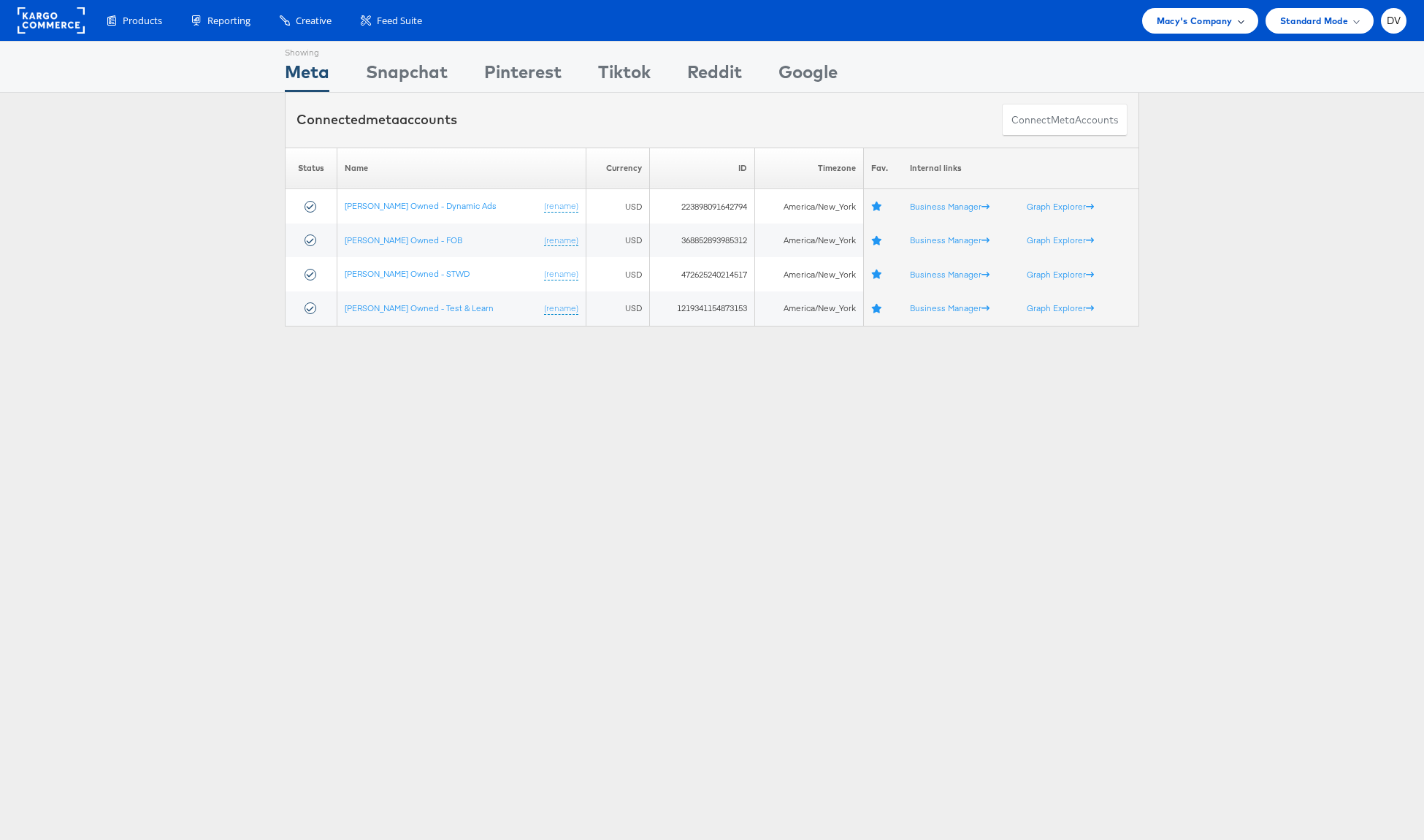
click at [1167, 25] on span "Macy's Company" at bounding box center [1194, 21] width 76 height 15
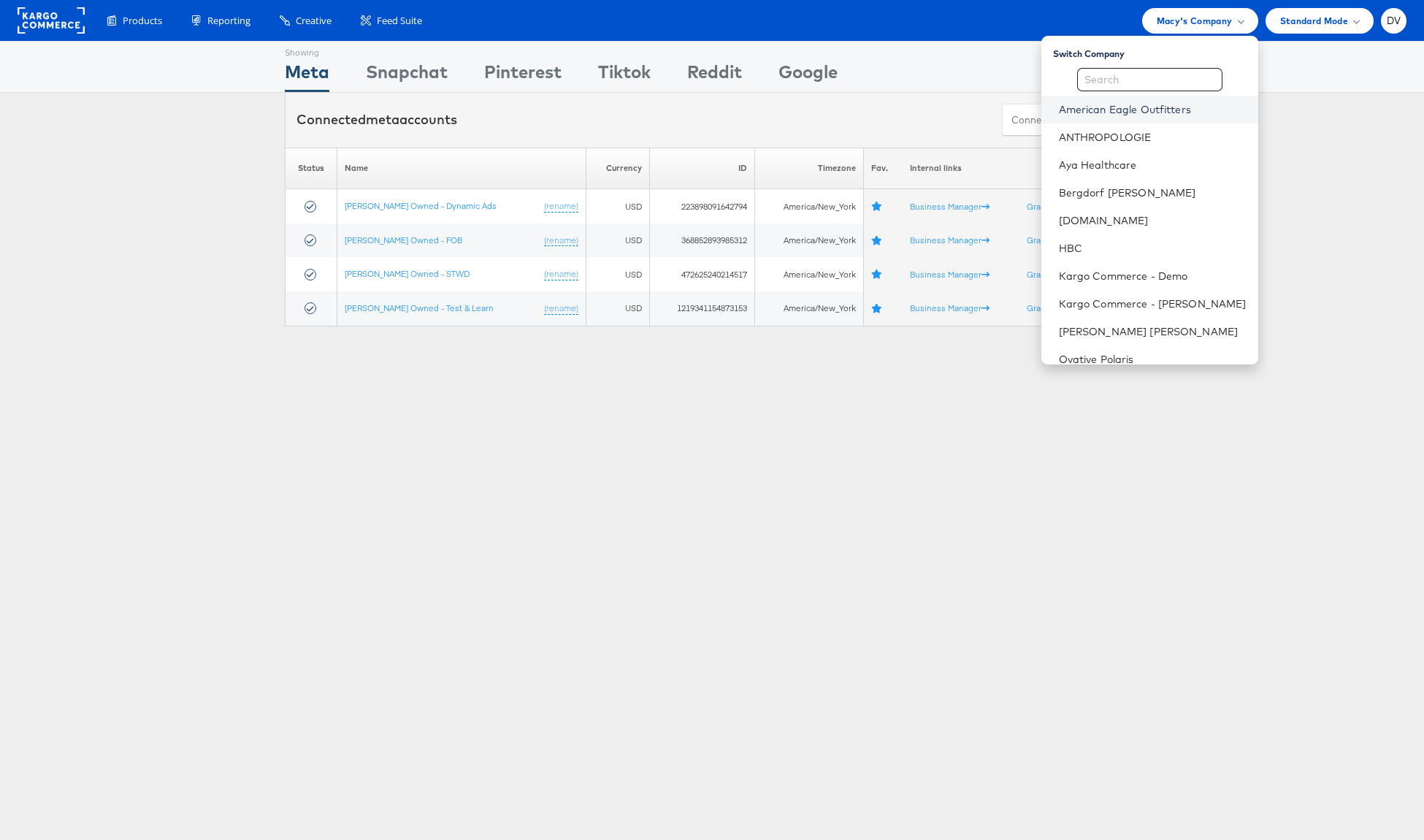
click at [1192, 115] on link "American Eagle Outfitters" at bounding box center [1152, 109] width 188 height 14
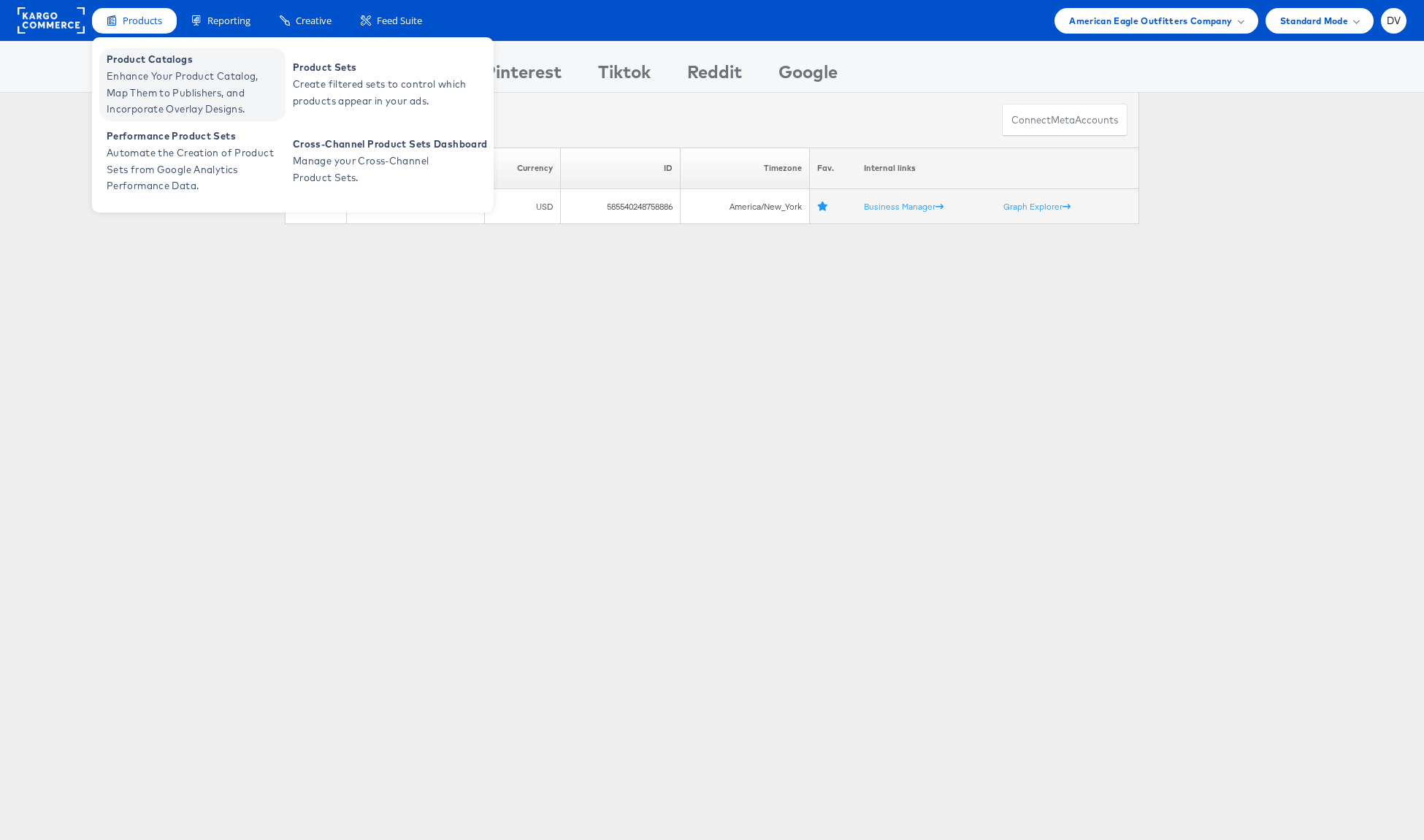
click at [147, 73] on span "Enhance Your Product Catalog, Map Them to Publishers, and Incorporate Overlay D…" at bounding box center [194, 93] width 175 height 50
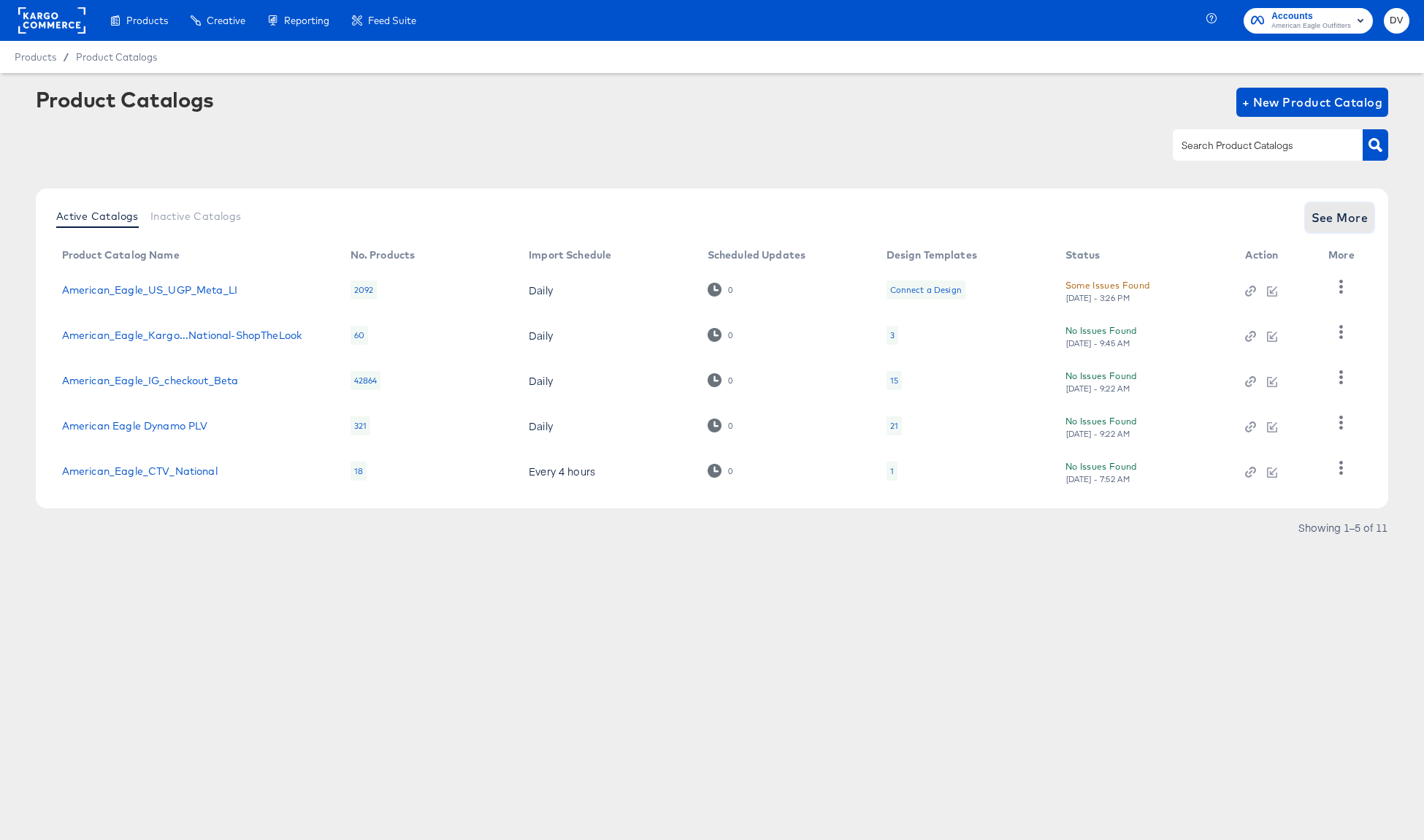
click at [1328, 225] on span "See More" at bounding box center [1339, 217] width 57 height 20
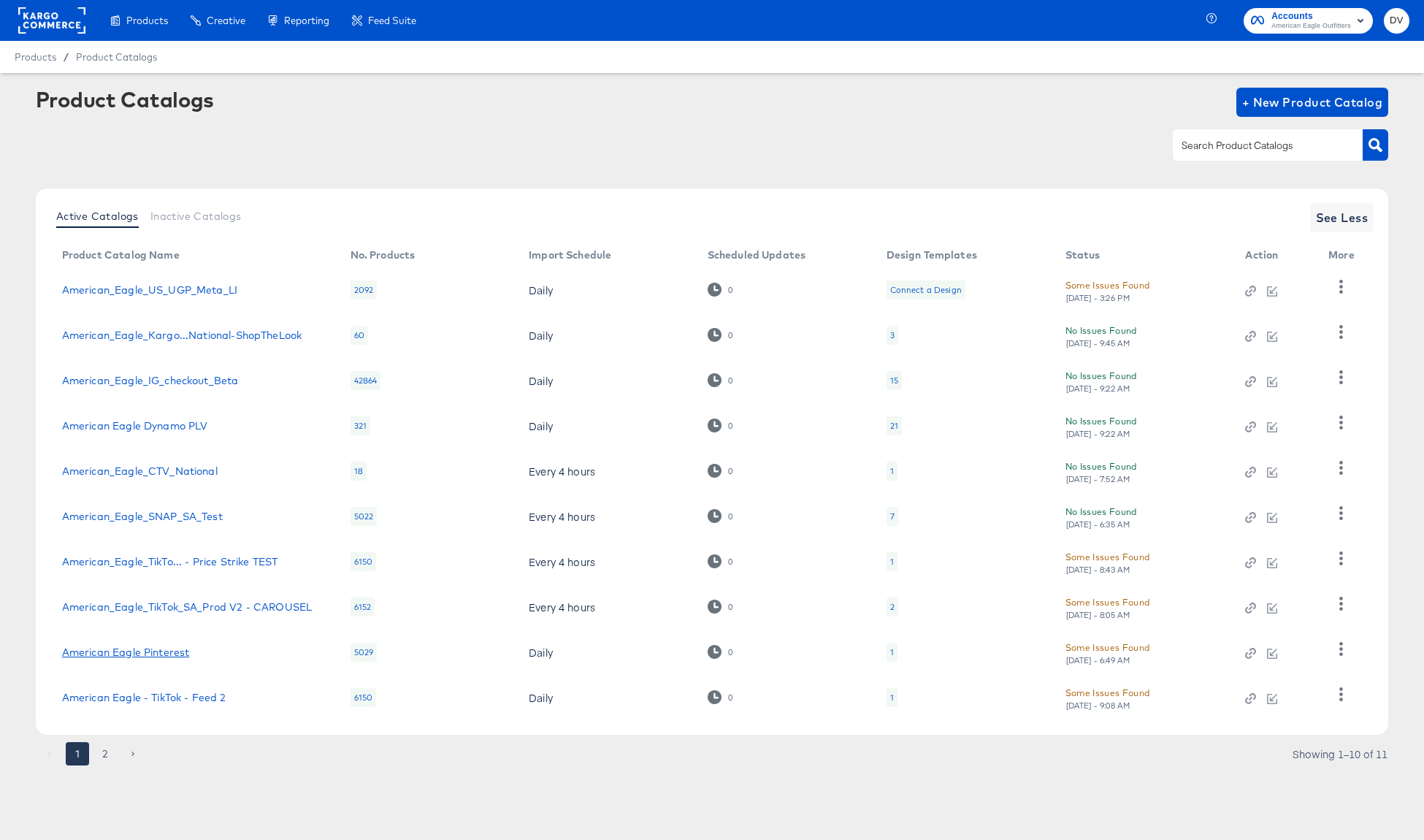
click at [115, 651] on link "American Eagle Pinterest" at bounding box center [126, 652] width 128 height 12
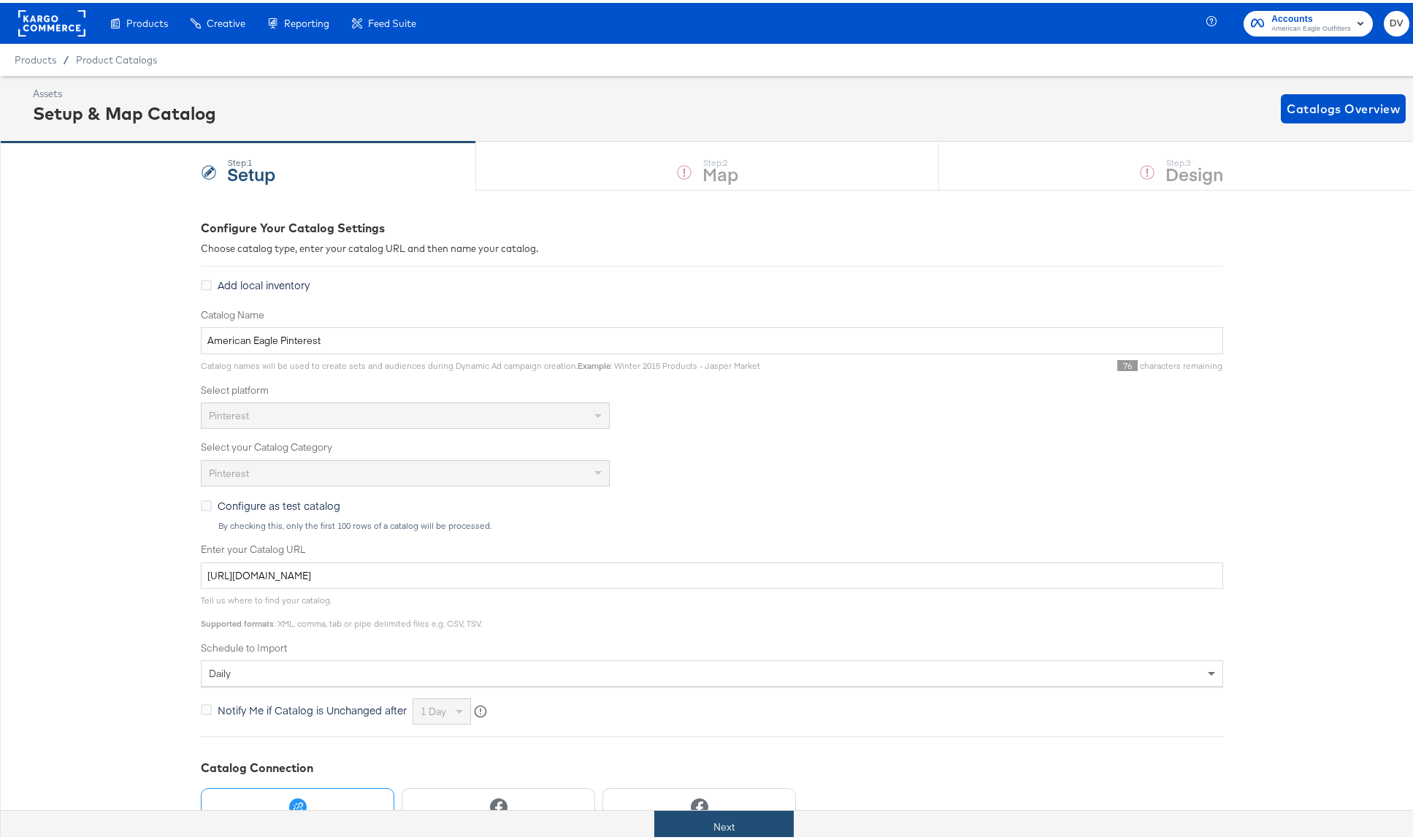
click at [713, 813] on button "Next" at bounding box center [724, 824] width 140 height 33
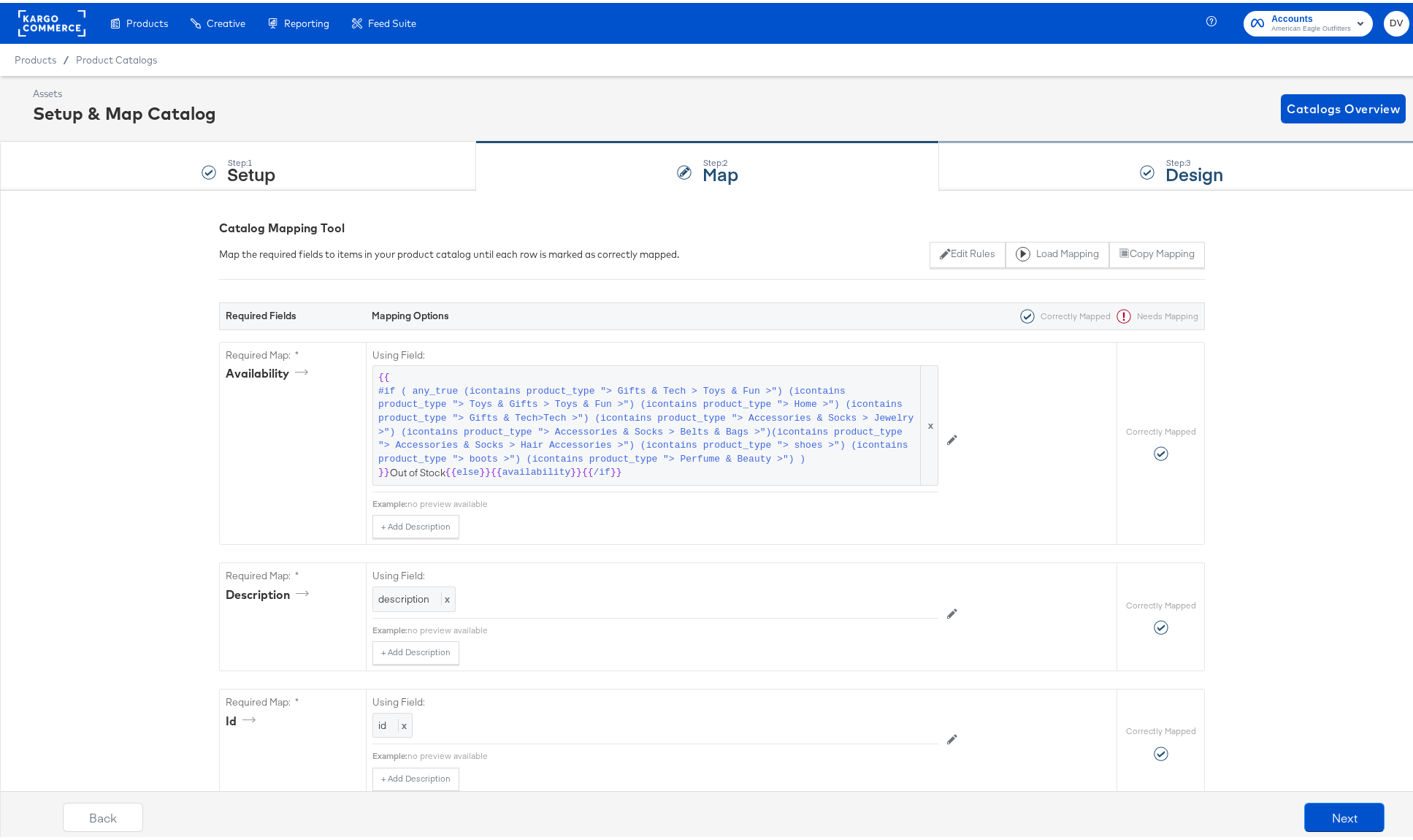
click at [1028, 146] on div "Step: 3 Design" at bounding box center [1182, 164] width 485 height 48
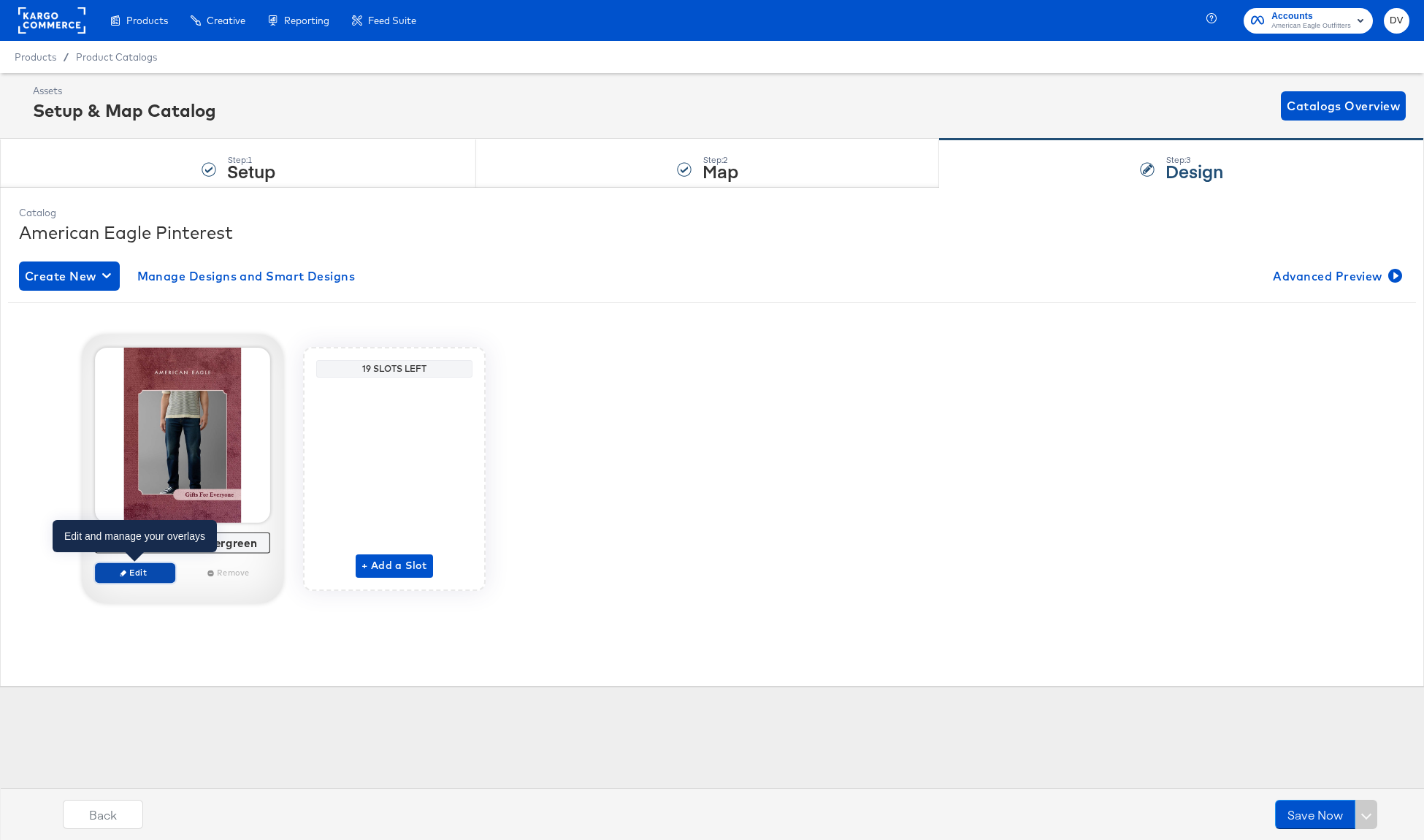
click at [140, 573] on span "Edit" at bounding box center [135, 572] width 67 height 11
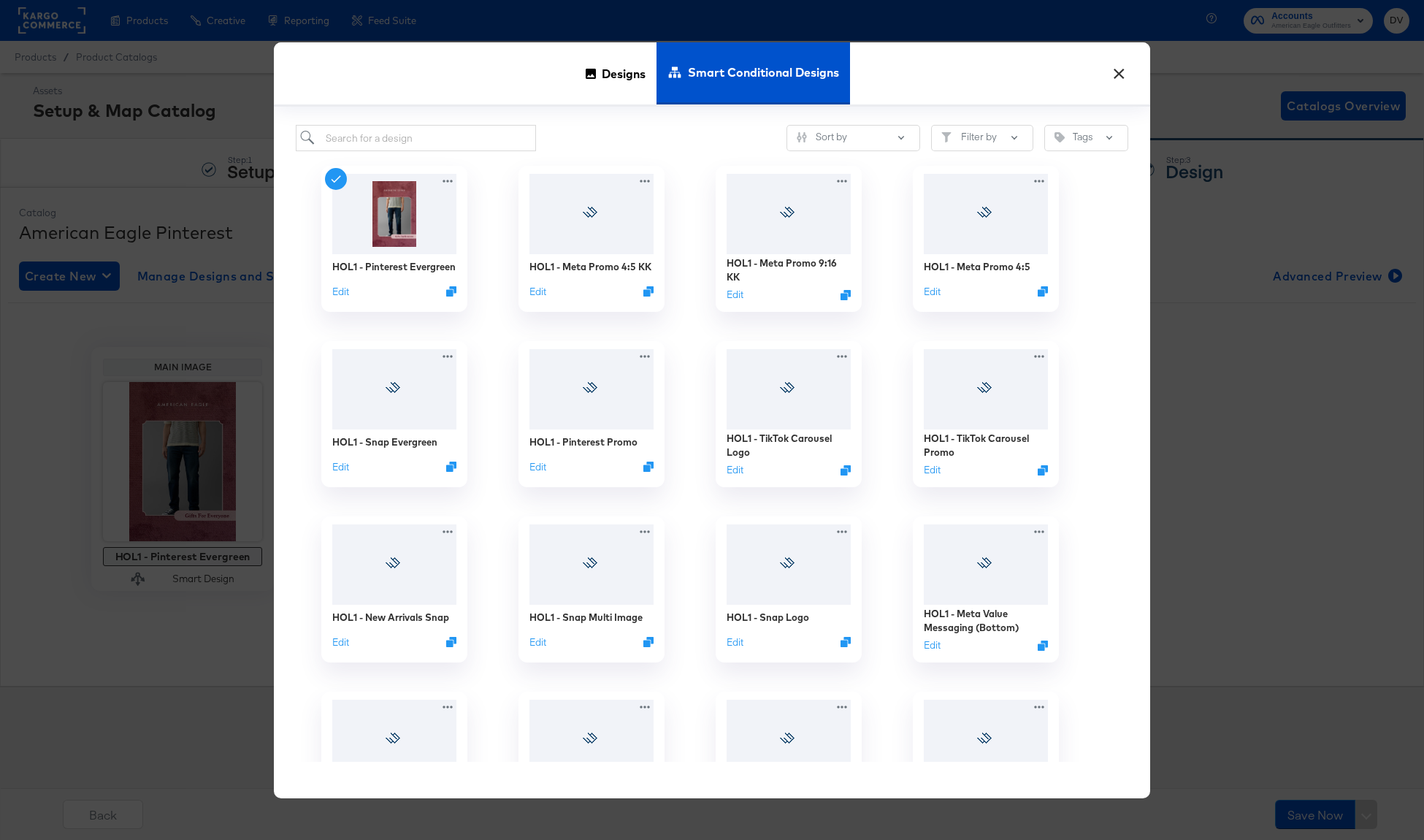
click at [1119, 76] on button "×" at bounding box center [1118, 69] width 26 height 26
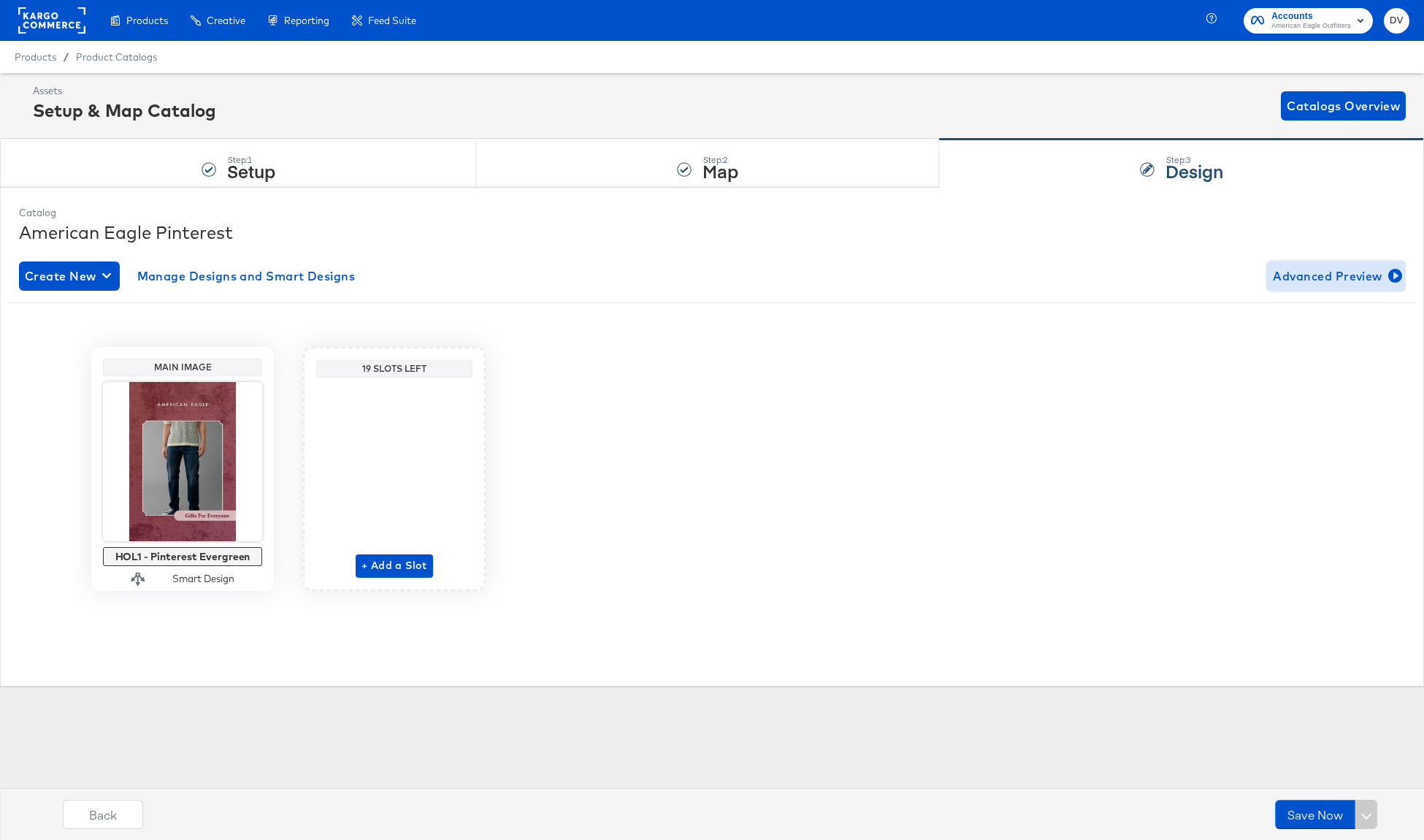
click at [1323, 272] on span "Advanced Preview" at bounding box center [1335, 275] width 126 height 20
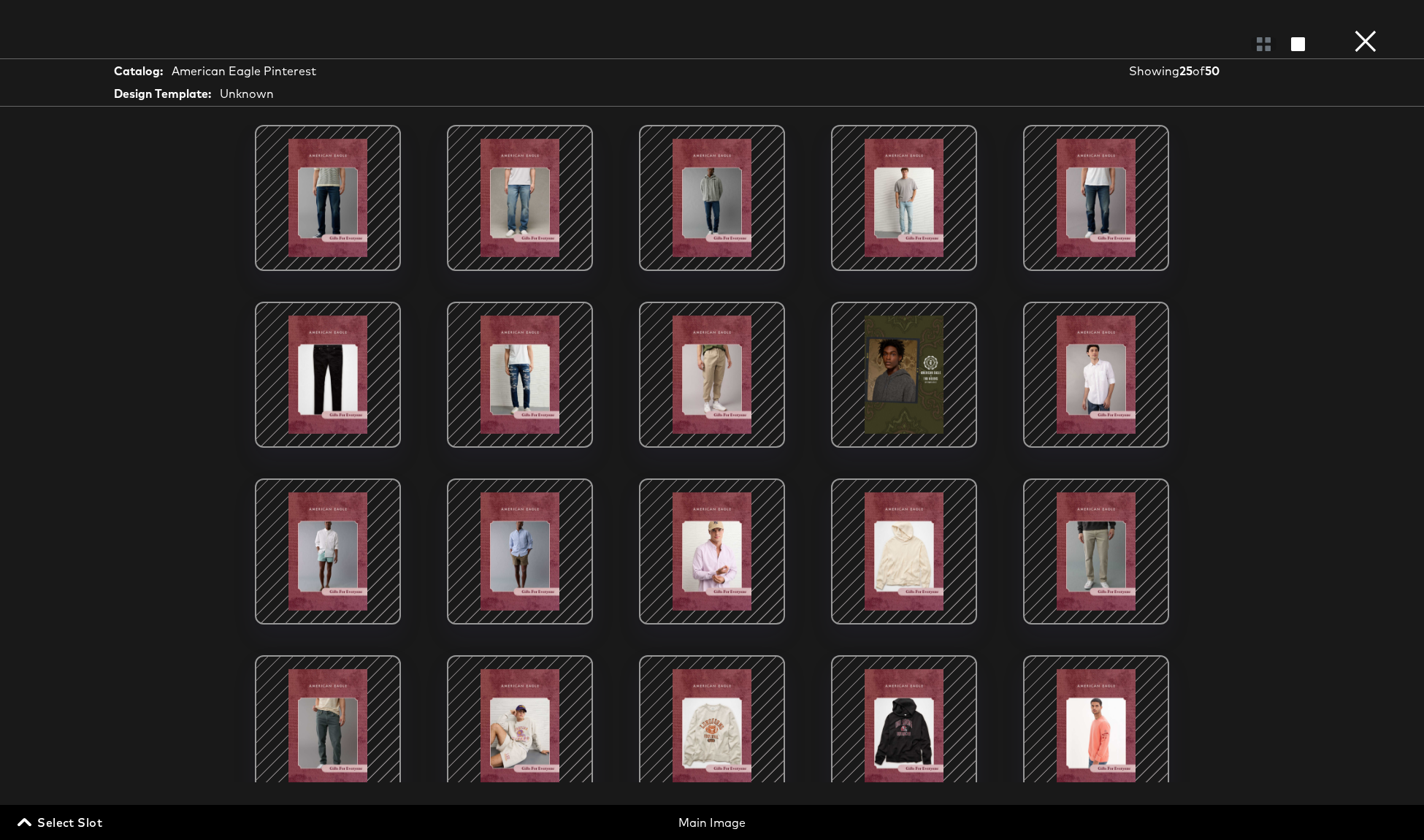
click at [324, 198] on div at bounding box center [327, 197] width 124 height 124
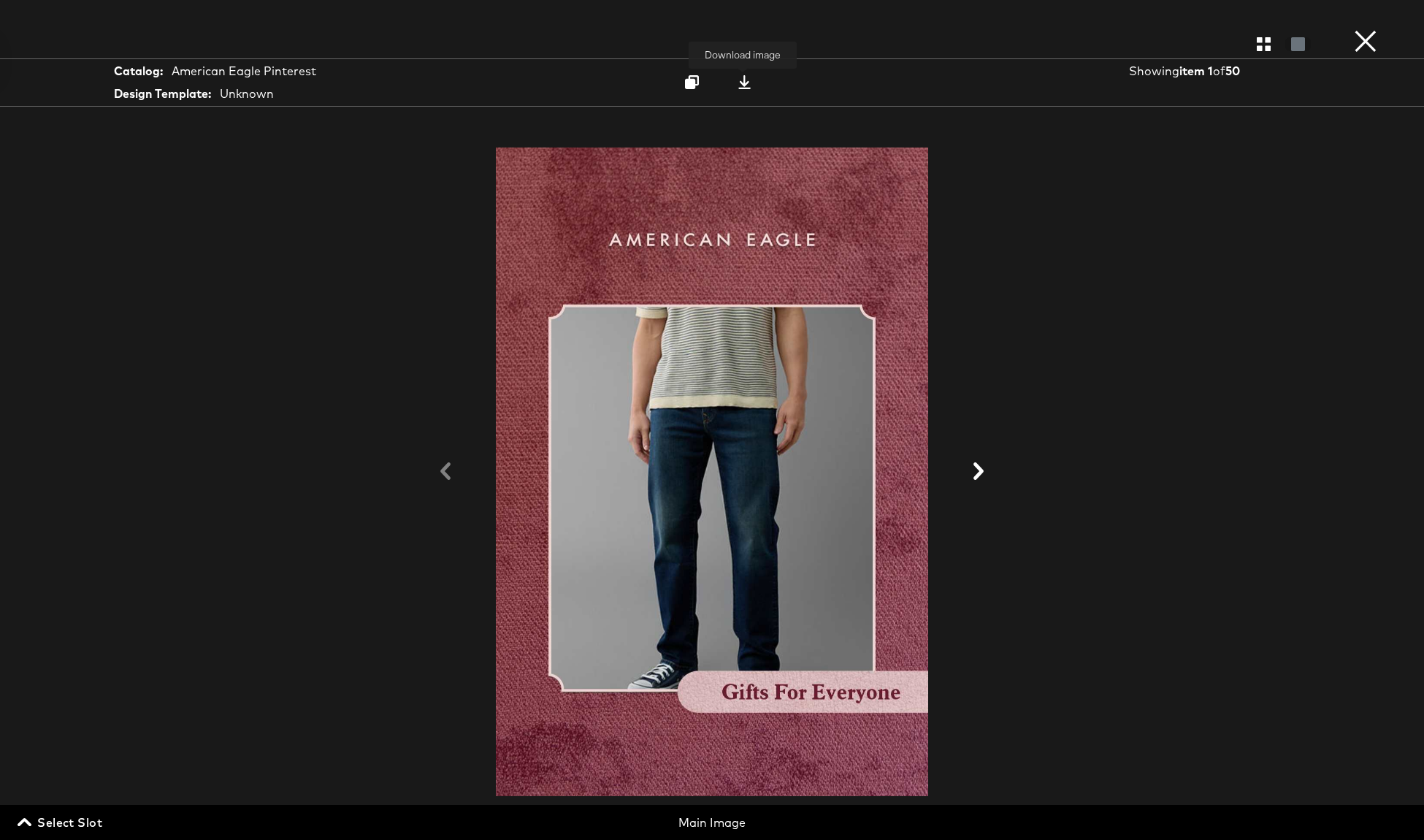
click at [741, 86] on icon at bounding box center [744, 82] width 13 height 13
click at [1375, 29] on button "×" at bounding box center [1365, 14] width 29 height 29
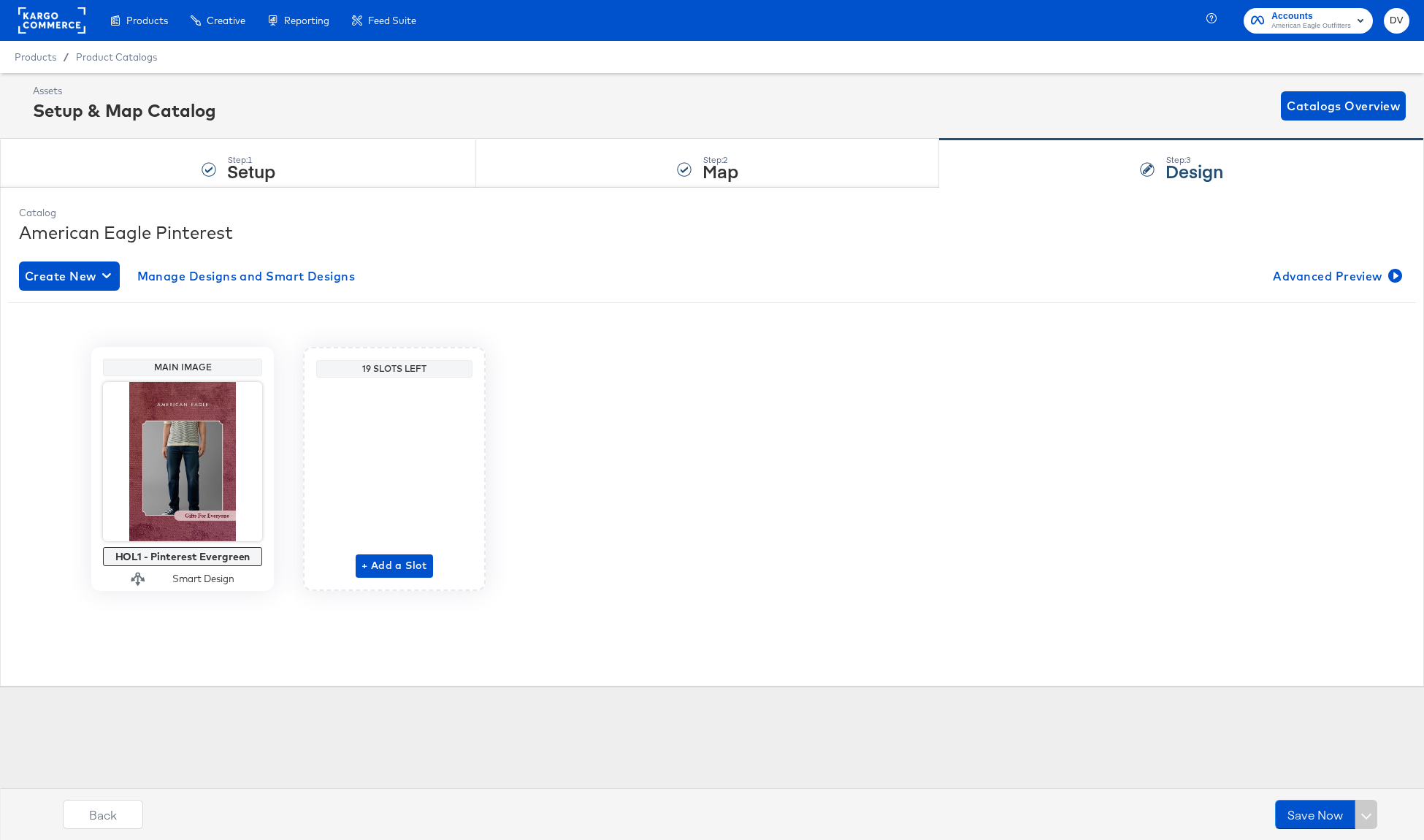
click at [45, 28] on rect at bounding box center [52, 20] width 67 height 26
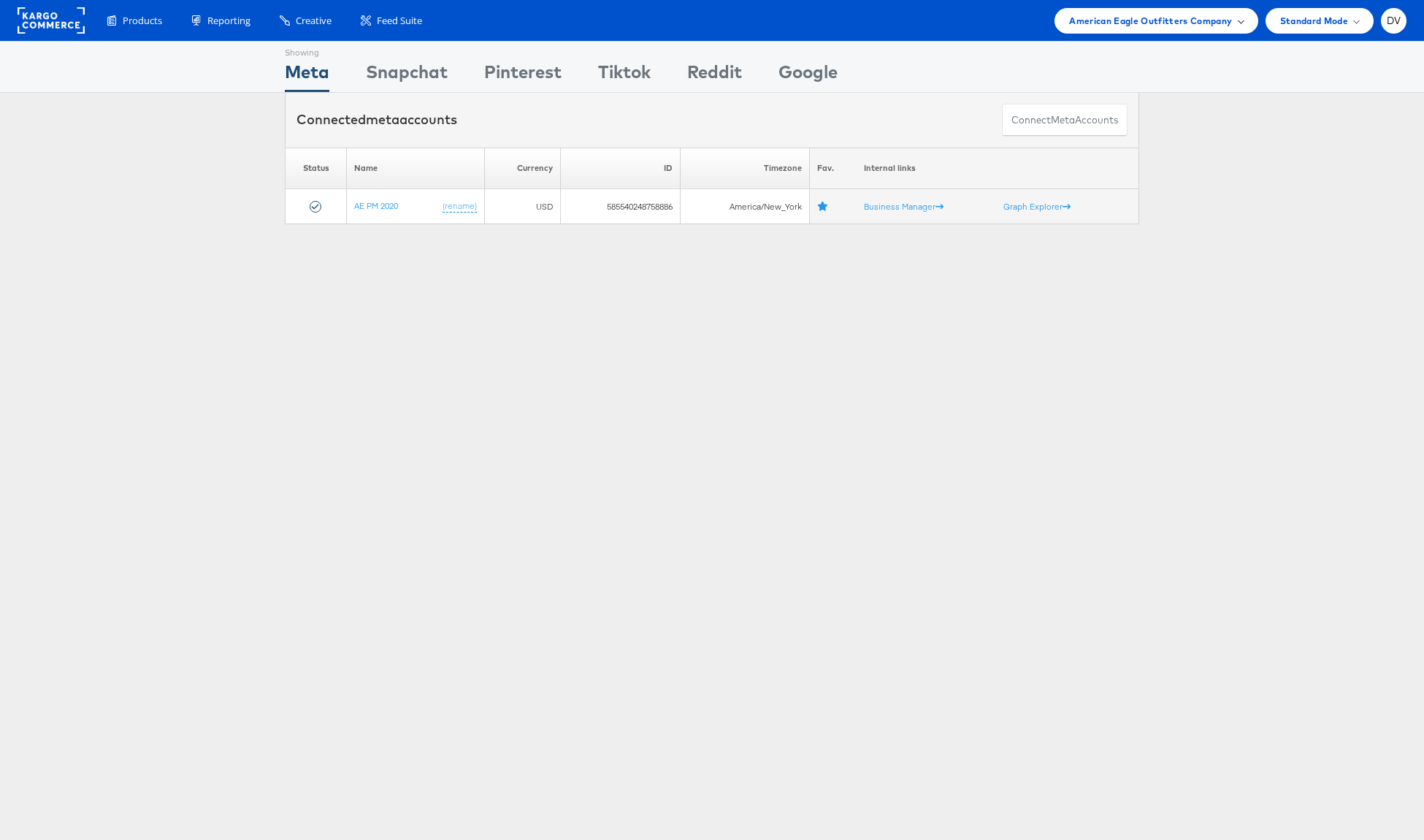
click at [1226, 18] on span "American Eagle Outfitters Company" at bounding box center [1150, 21] width 163 height 15
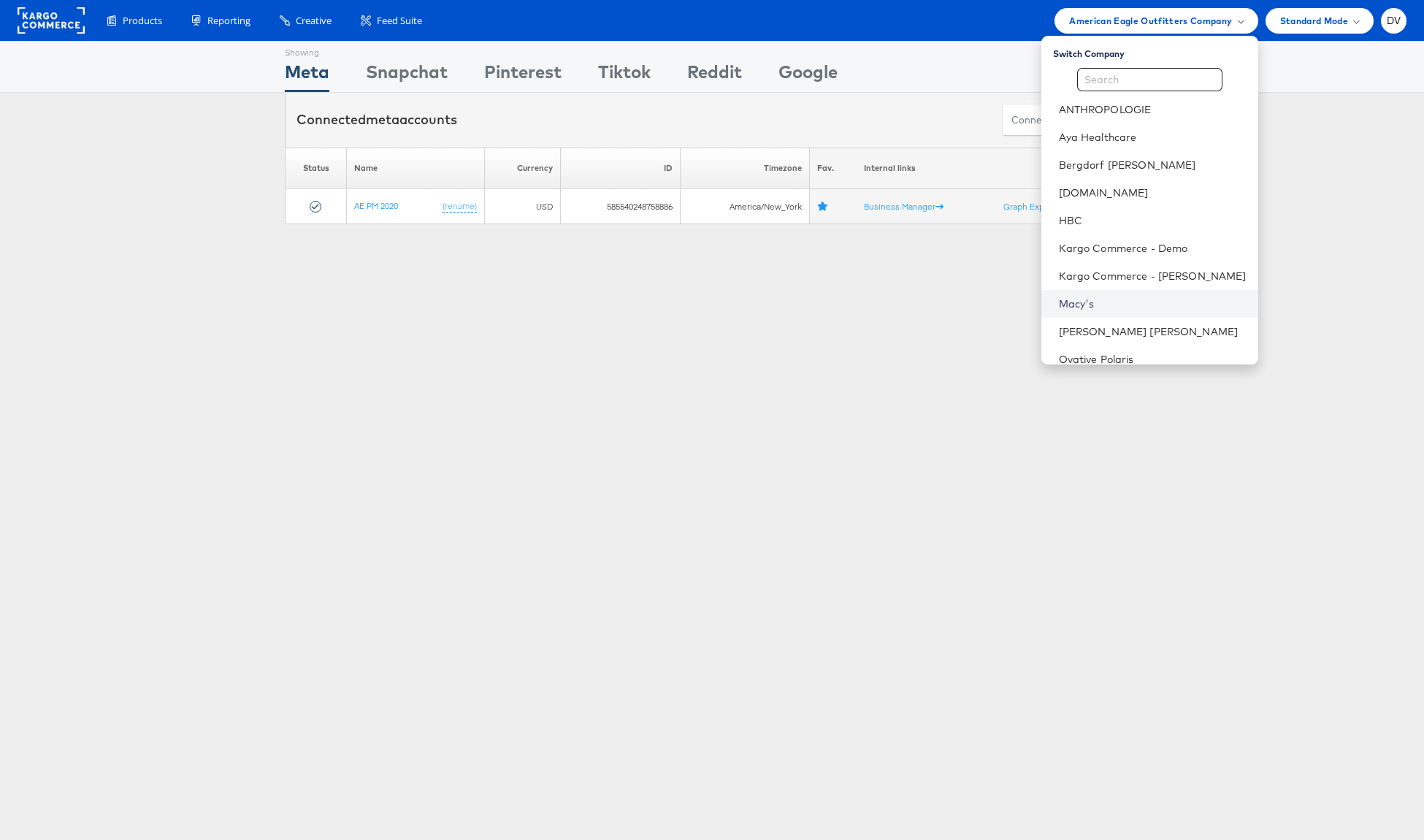
click at [1113, 298] on link "Macy's" at bounding box center [1152, 303] width 188 height 14
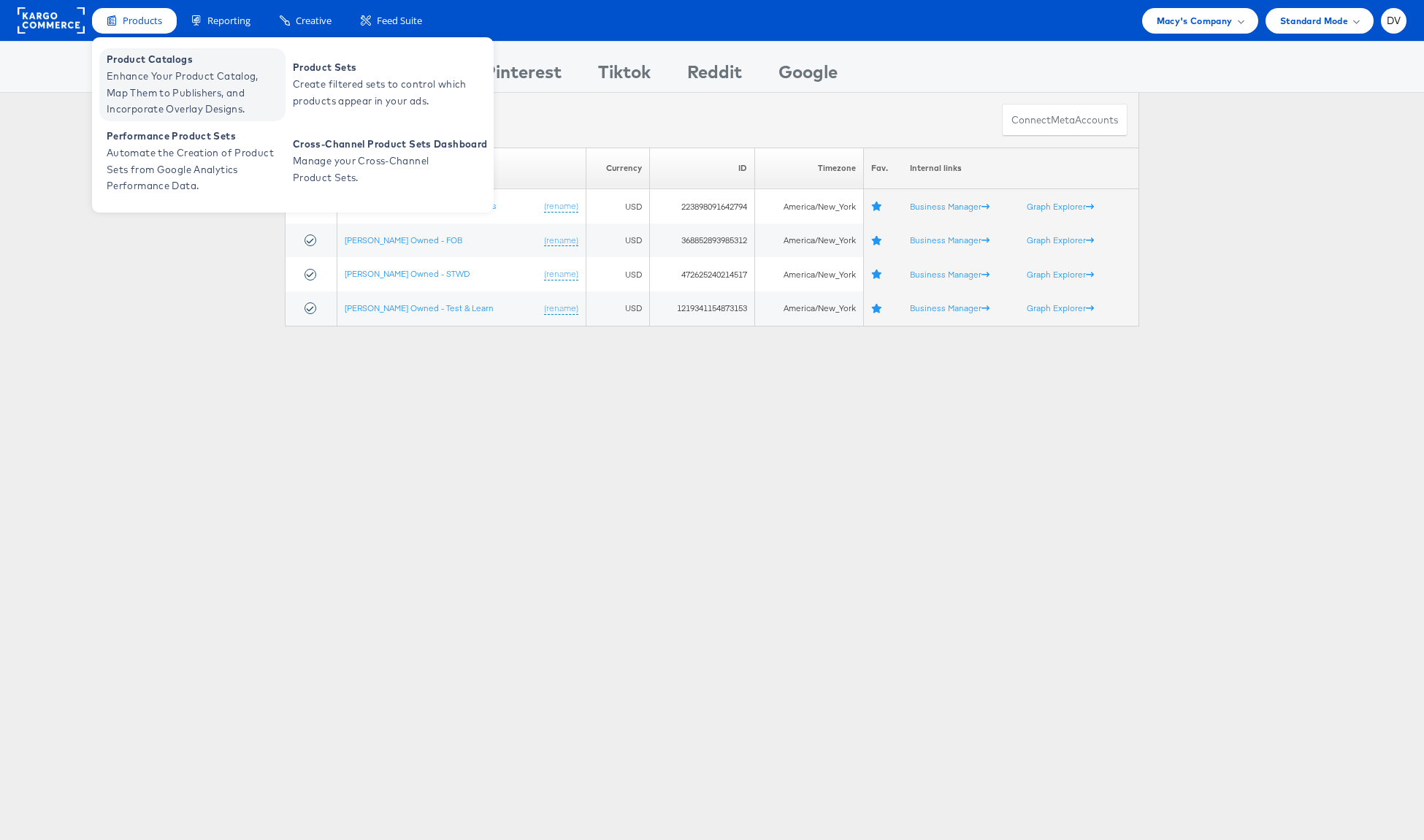
click at [156, 62] on span "Product Catalogs" at bounding box center [194, 59] width 175 height 16
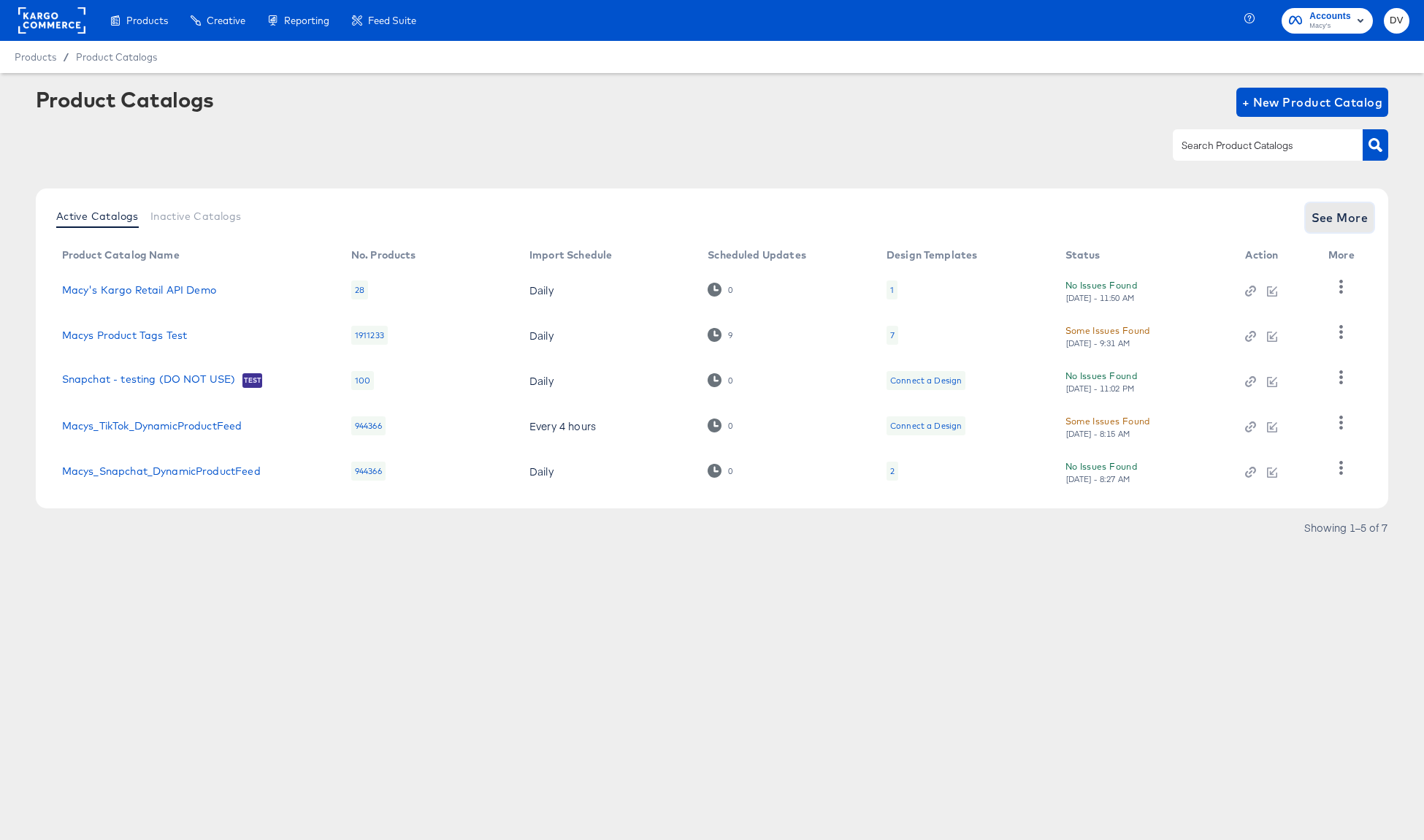
click at [1320, 217] on span "See More" at bounding box center [1339, 217] width 57 height 20
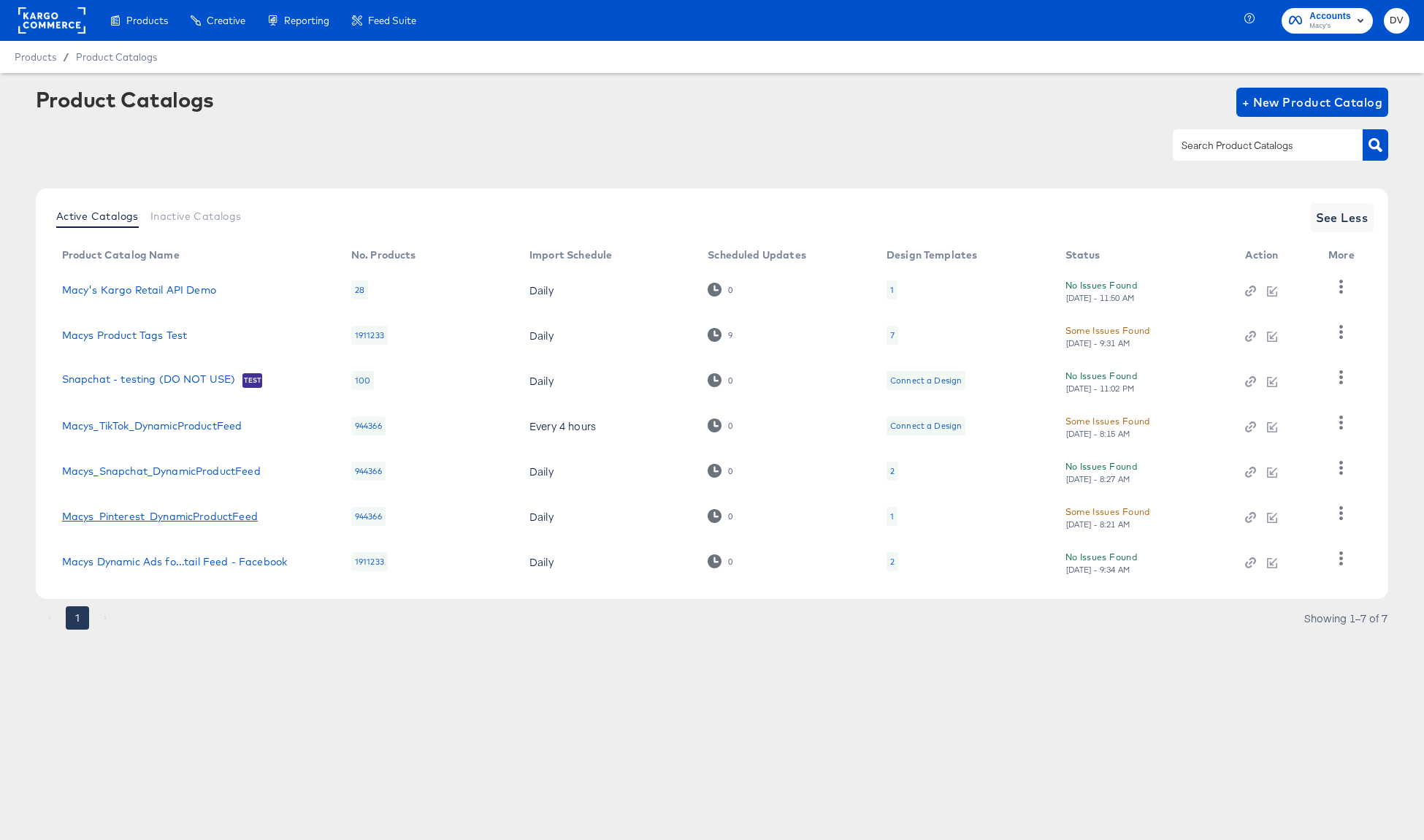
click at [177, 517] on link "Macys_Pinterest_DynamicProductFeed" at bounding box center [160, 516] width 195 height 12
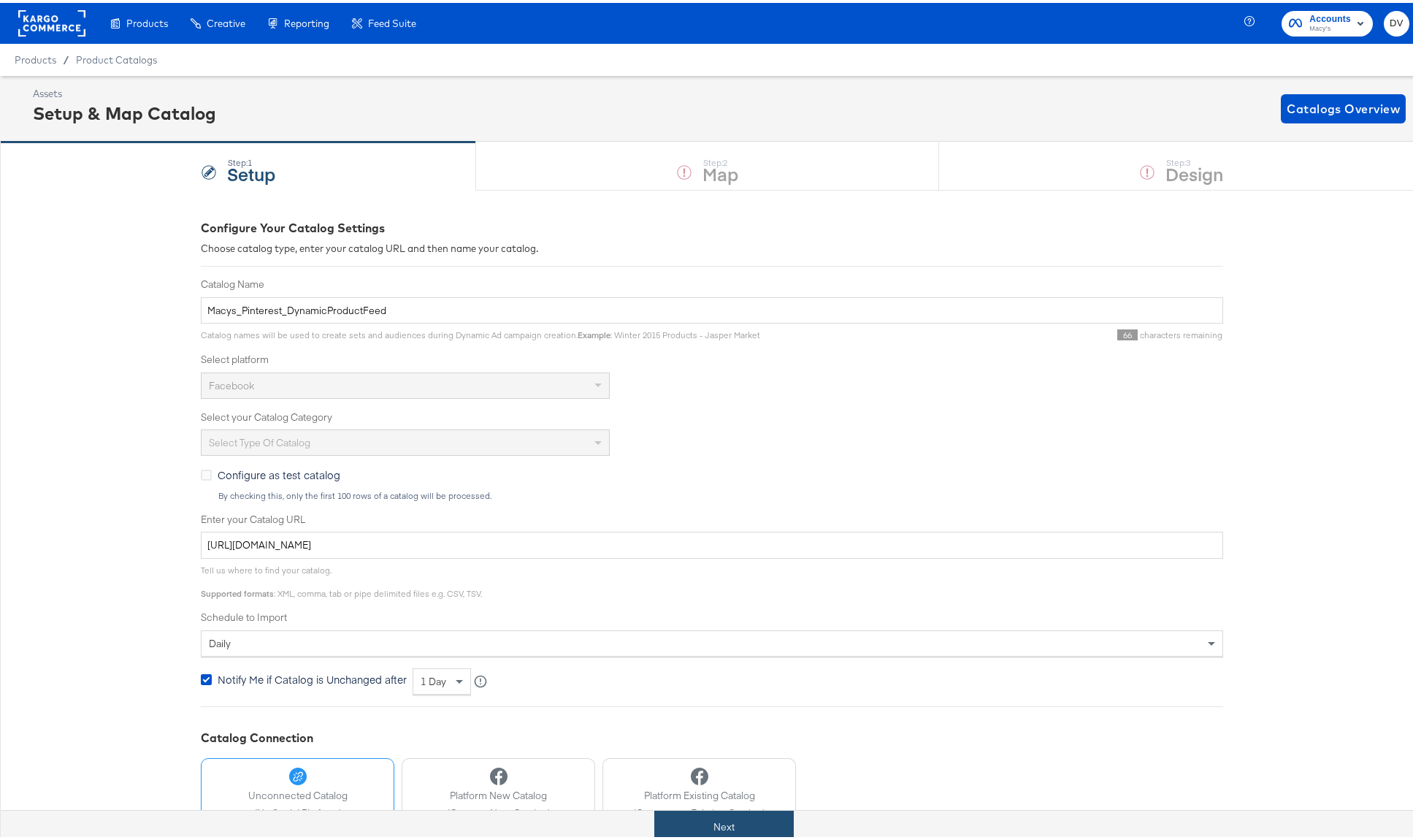
click at [723, 815] on button "Next" at bounding box center [724, 824] width 140 height 33
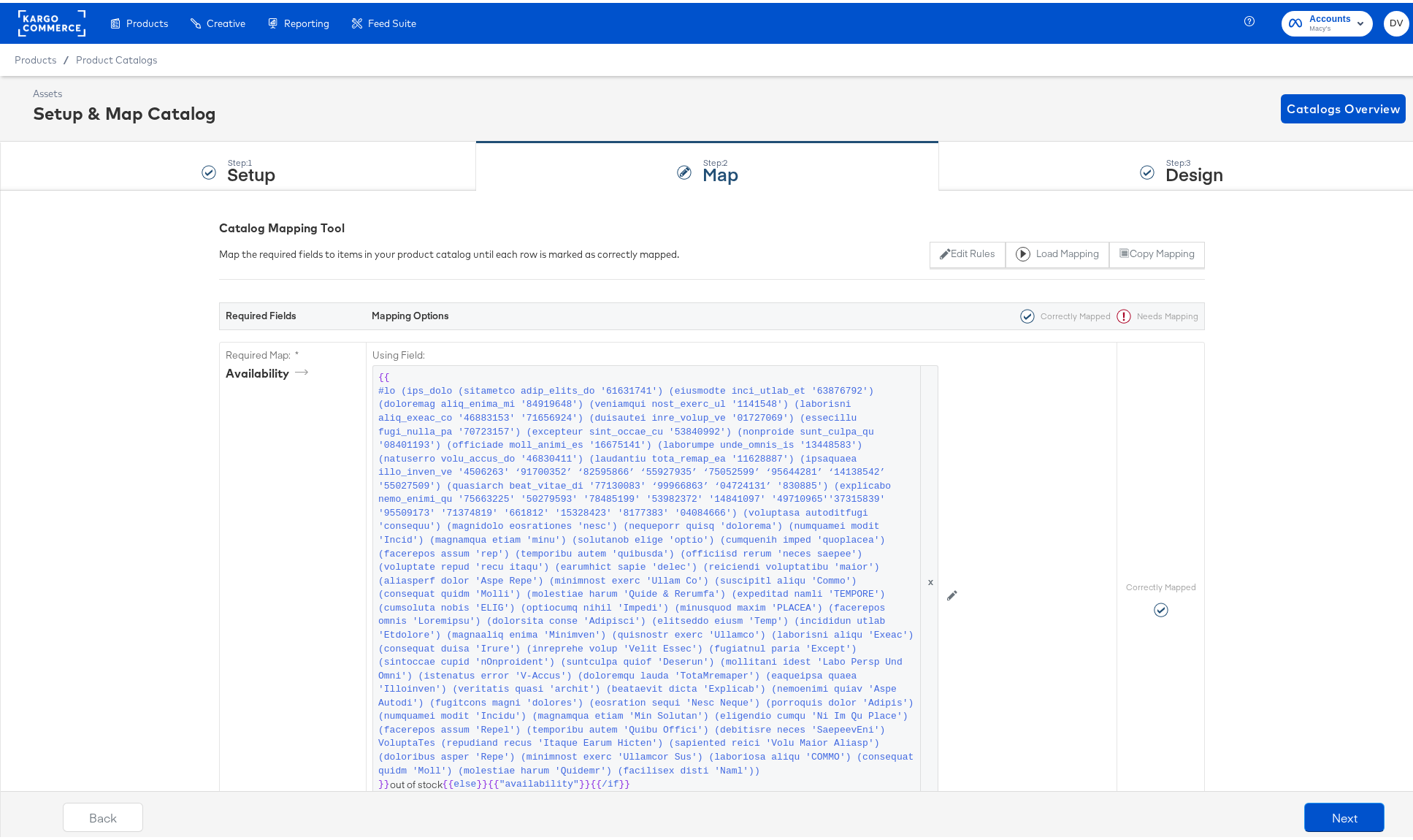
click at [1035, 176] on div "Step: 3 Design" at bounding box center [1182, 164] width 485 height 48
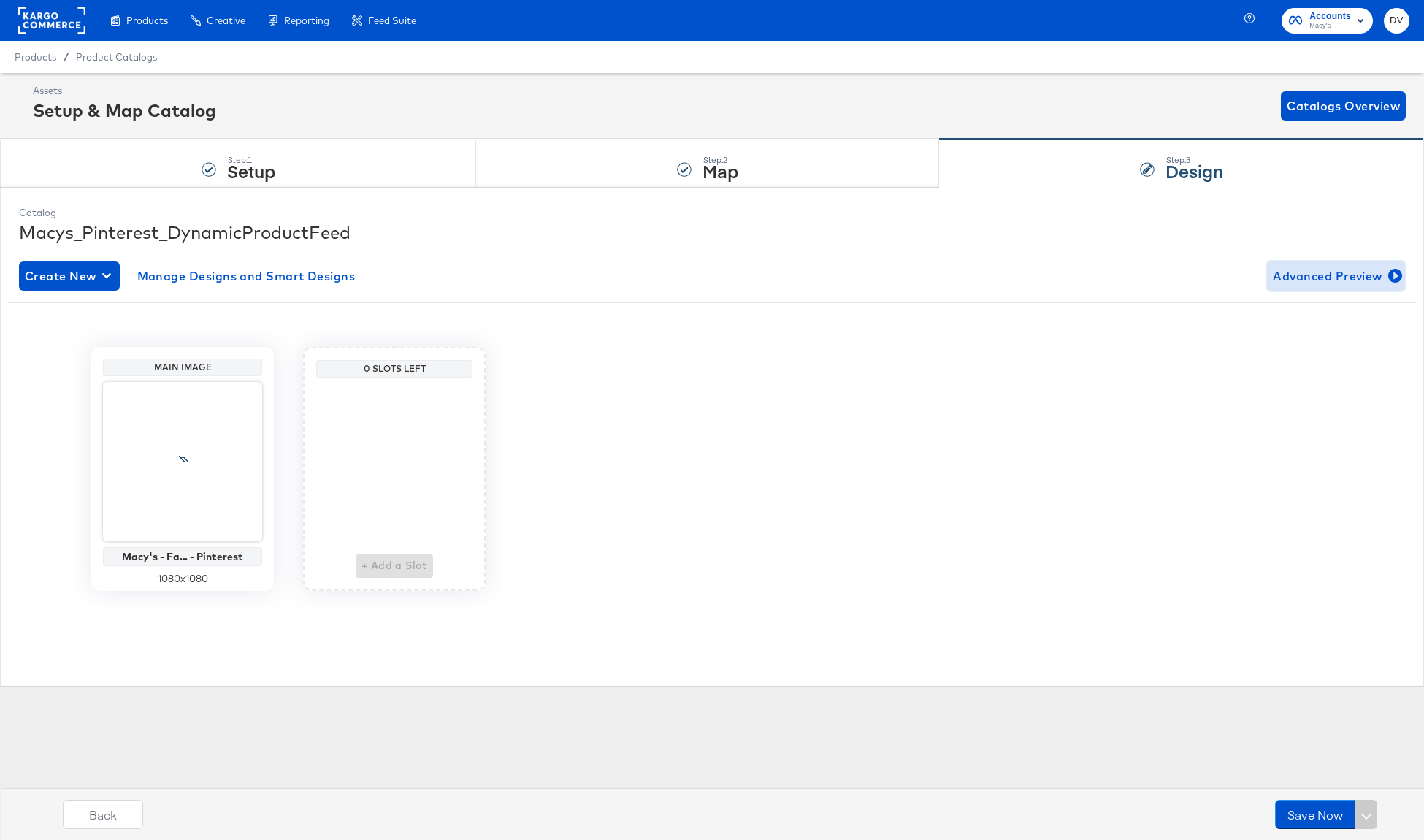
click at [1315, 277] on span "Advanced Preview" at bounding box center [1335, 275] width 126 height 20
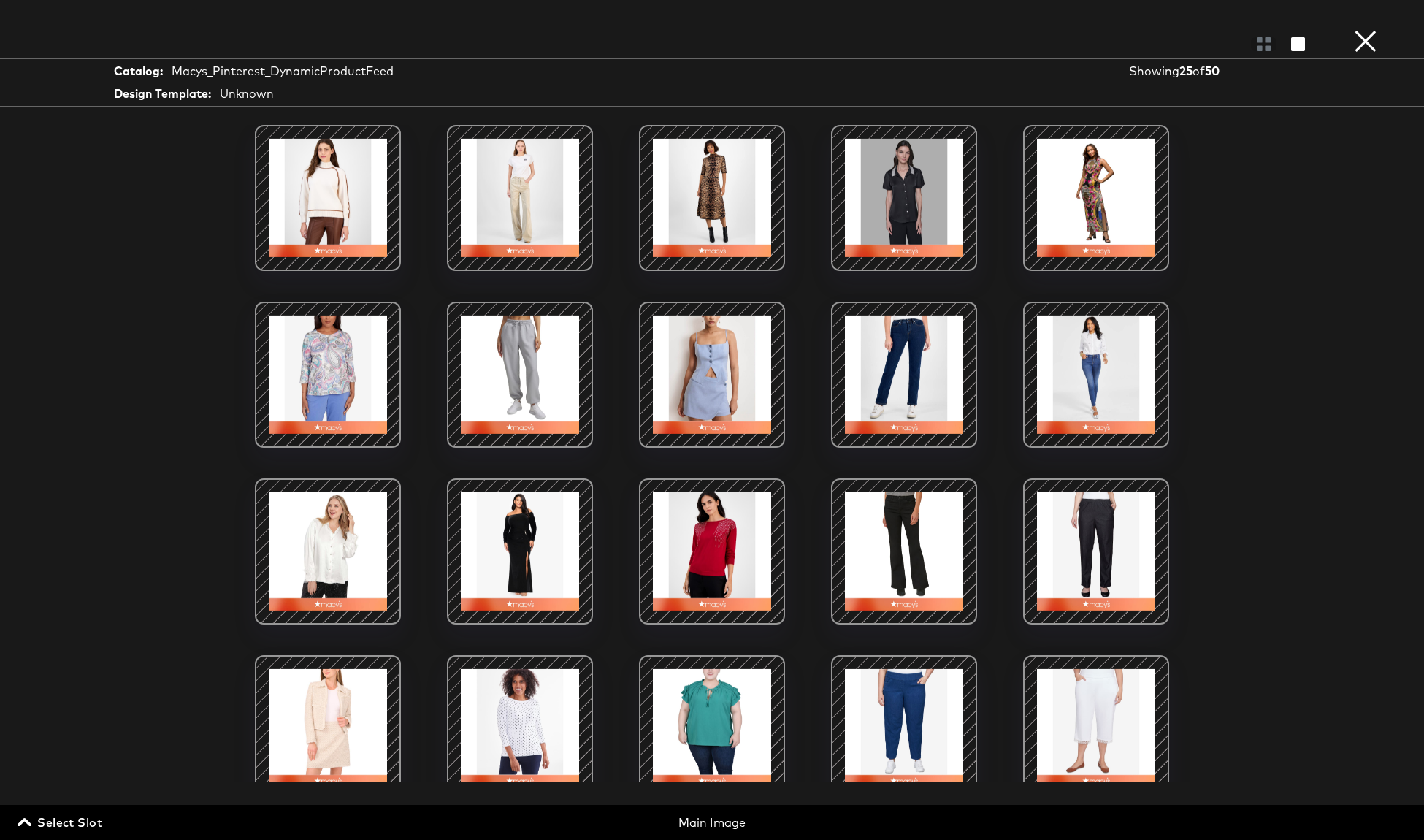
click at [317, 221] on div at bounding box center [327, 197] width 124 height 124
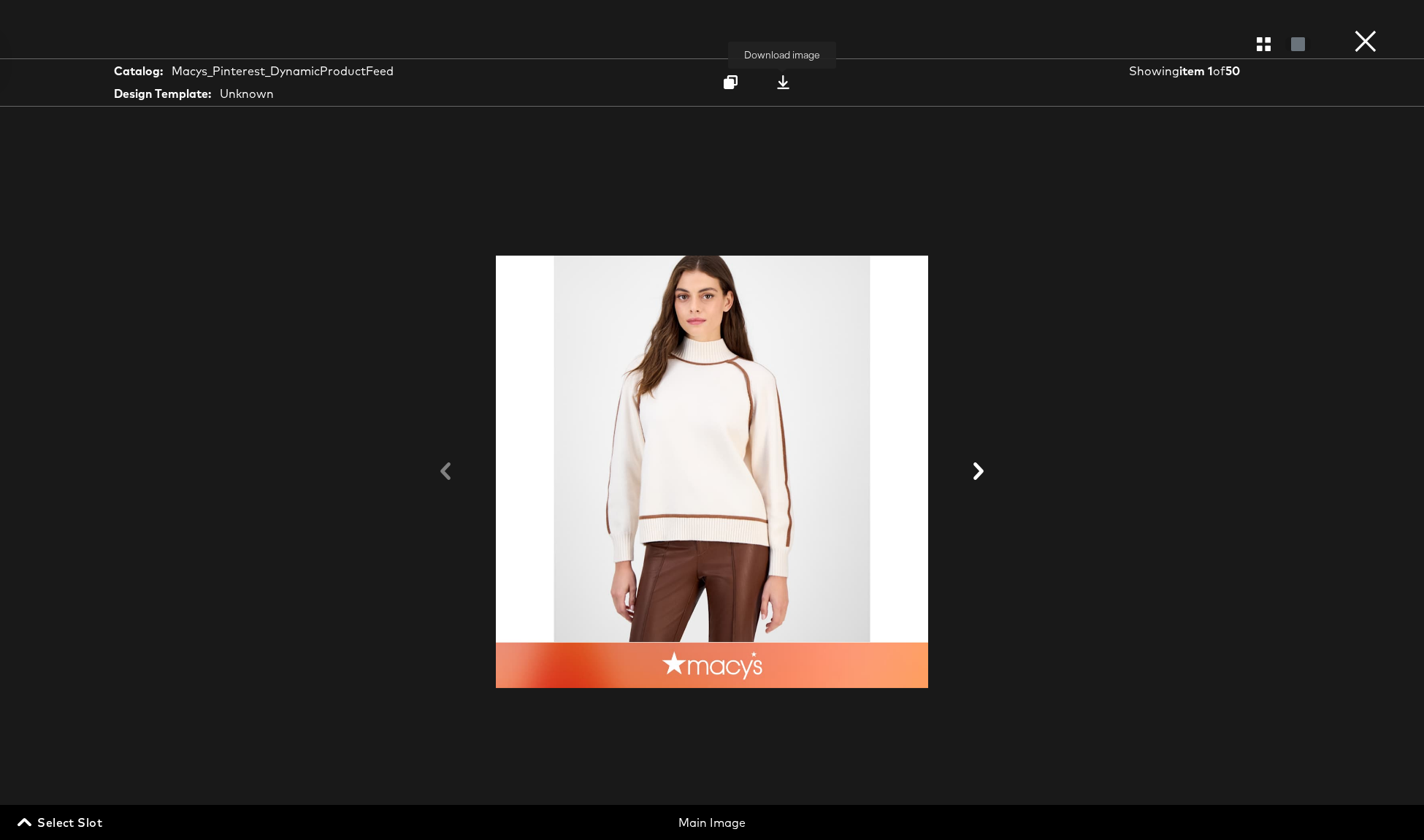
click at [779, 84] on icon at bounding box center [783, 82] width 13 height 13
click at [1370, 29] on button "×" at bounding box center [1365, 14] width 29 height 29
